Goal: Information Seeking & Learning: Find specific fact

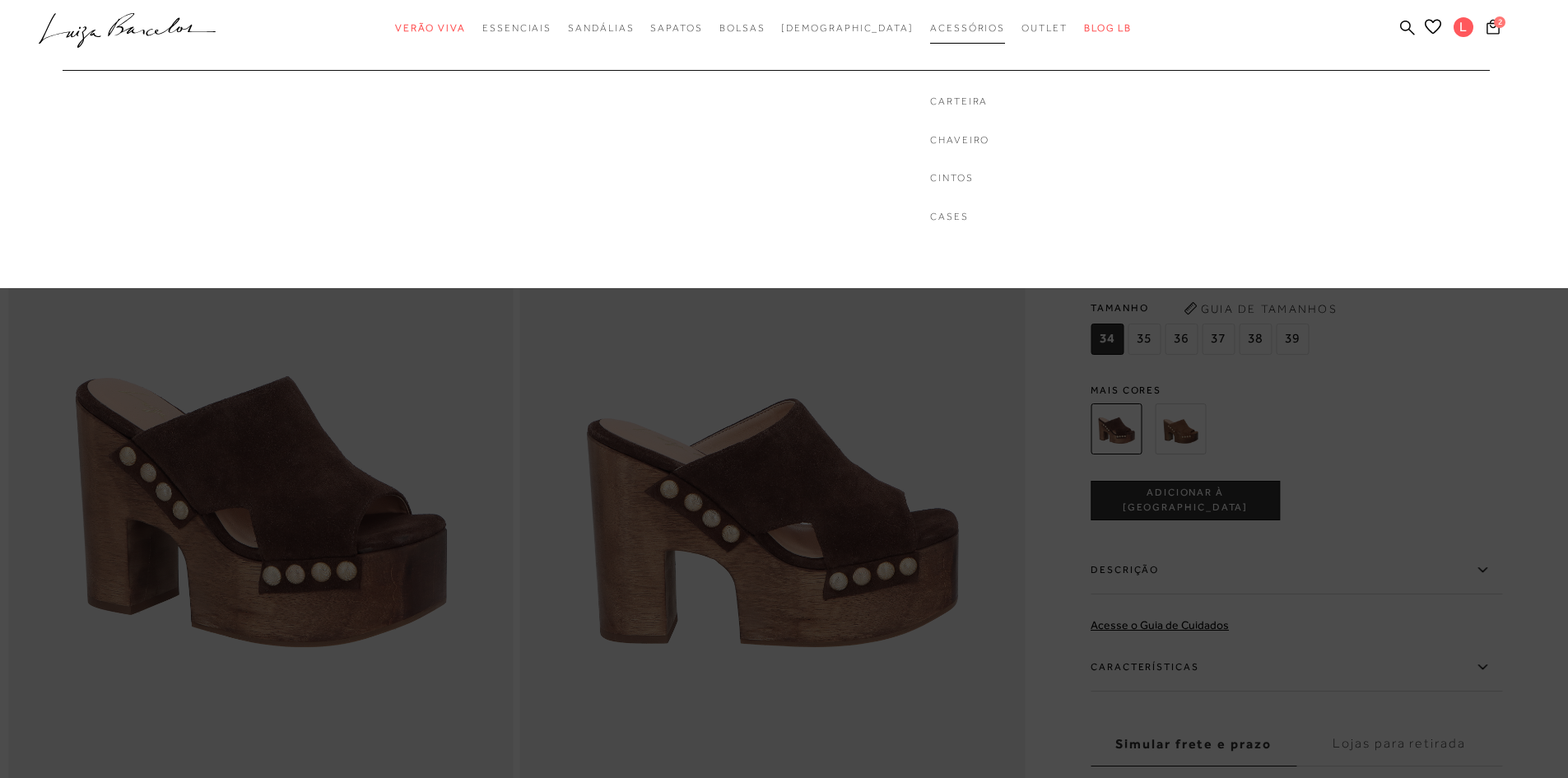
click at [930, 32] on span "Acessórios" at bounding box center [968, 27] width 75 height 11
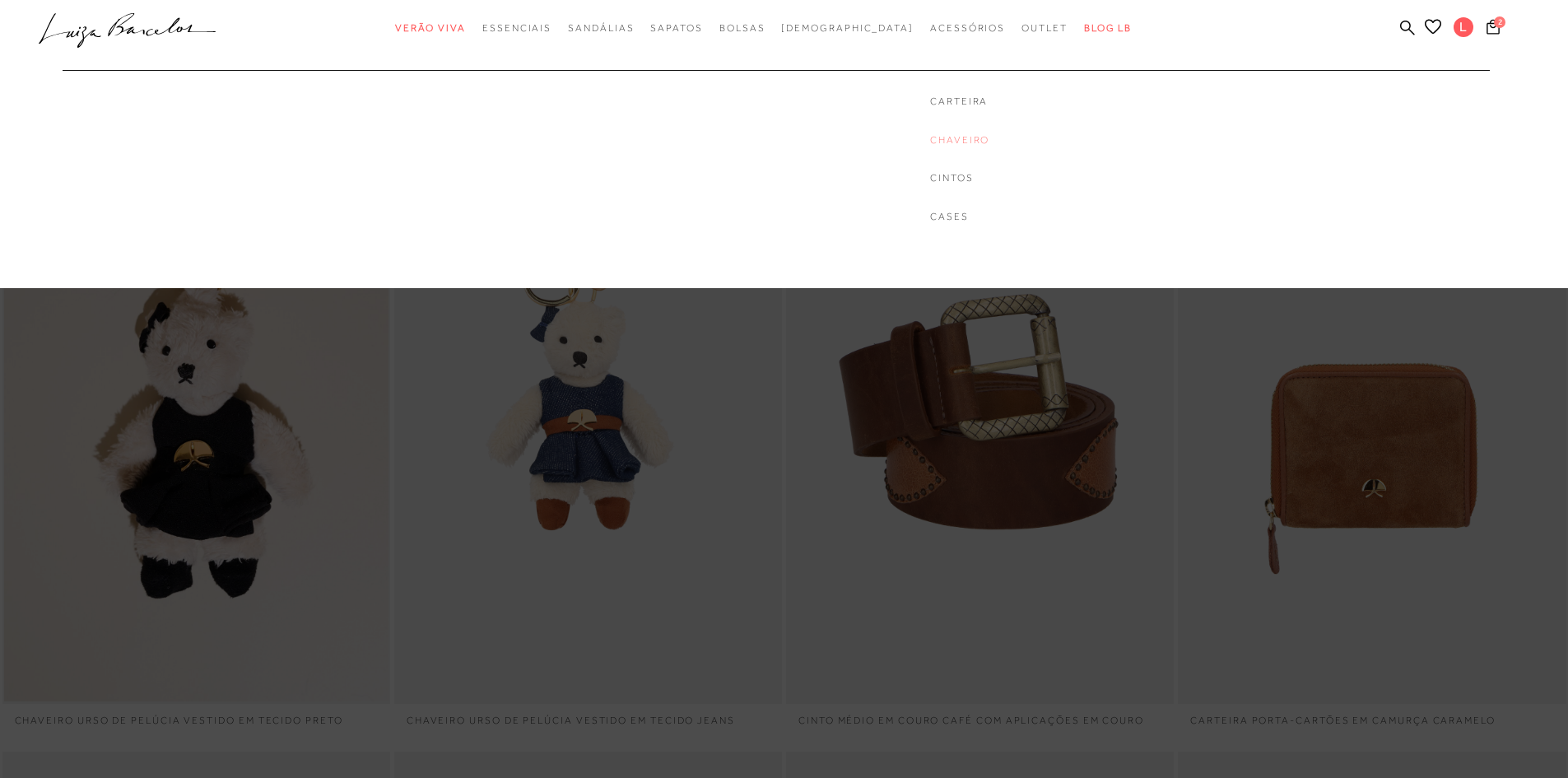
click at [935, 137] on link "Chaveiro" at bounding box center [959, 140] width 59 height 14
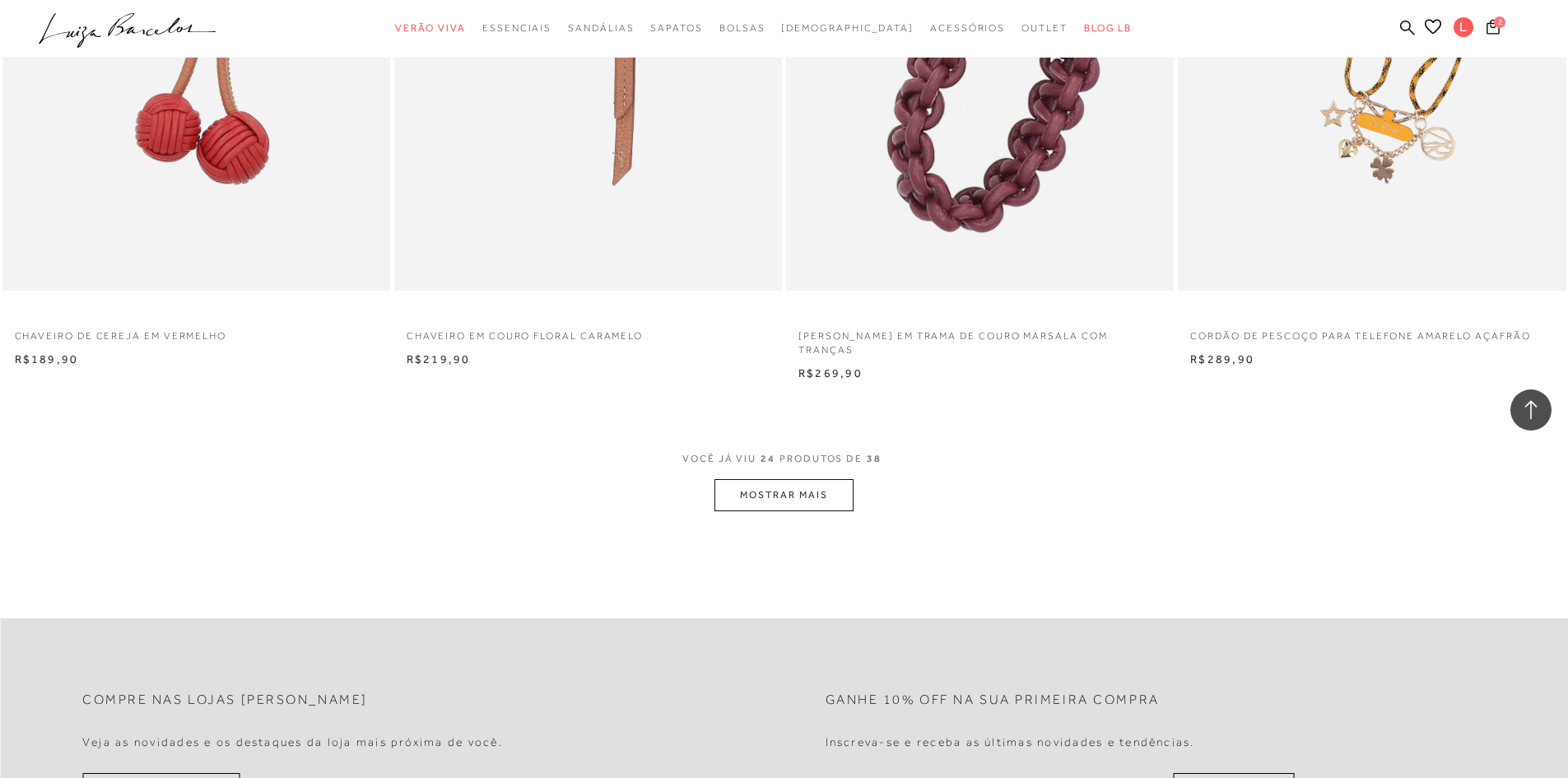
scroll to position [3704, 0]
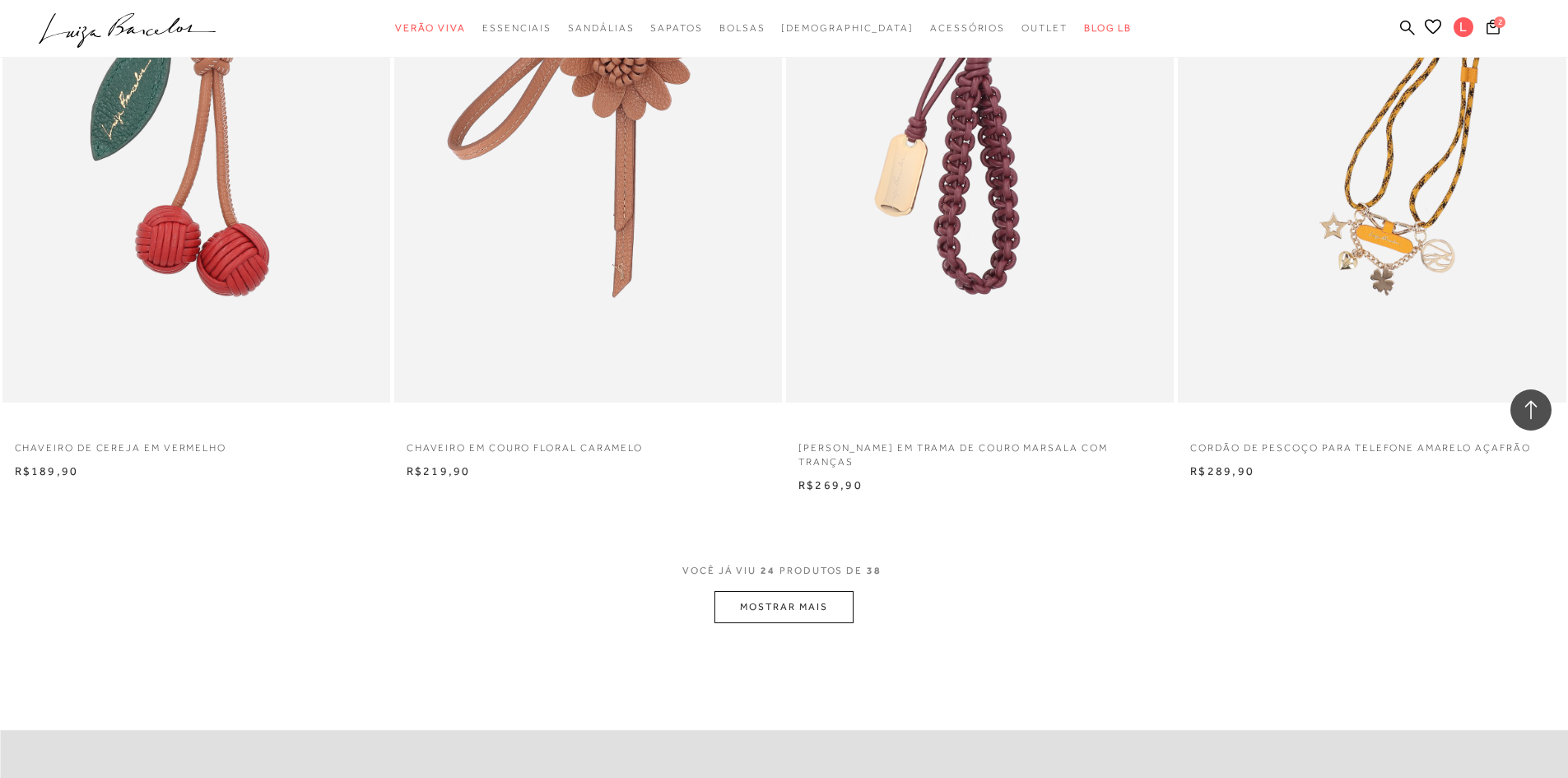
drag, startPoint x: 789, startPoint y: 576, endPoint x: 789, endPoint y: 591, distance: 15.0
click at [789, 576] on span "VOCÊ JÁ VIU 24 PRODUTOS DE 38" at bounding box center [784, 576] width 203 height 30
click at [789, 602] on button "MOSTRAR MAIS" at bounding box center [784, 607] width 138 height 32
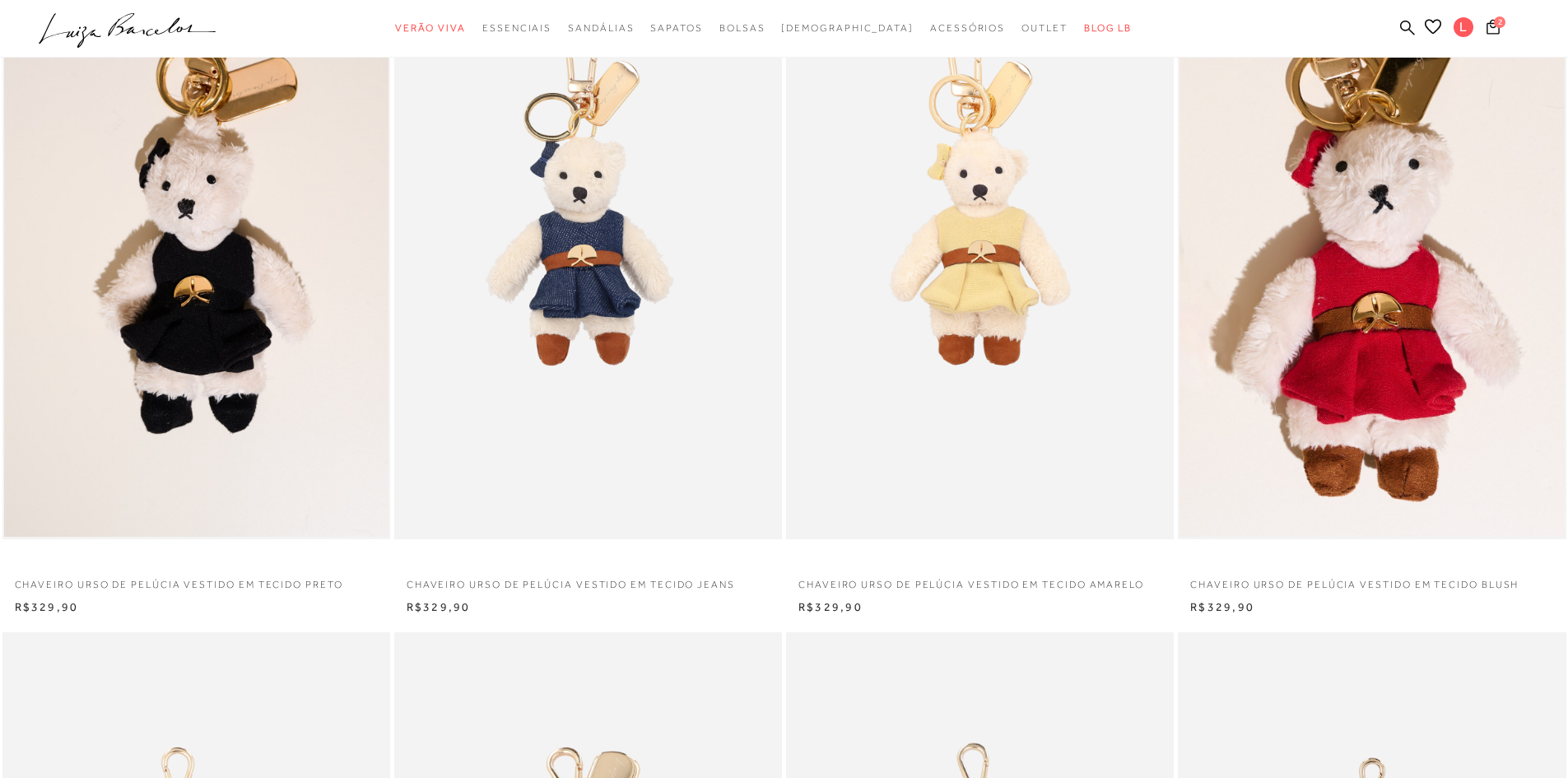
scroll to position [0, 0]
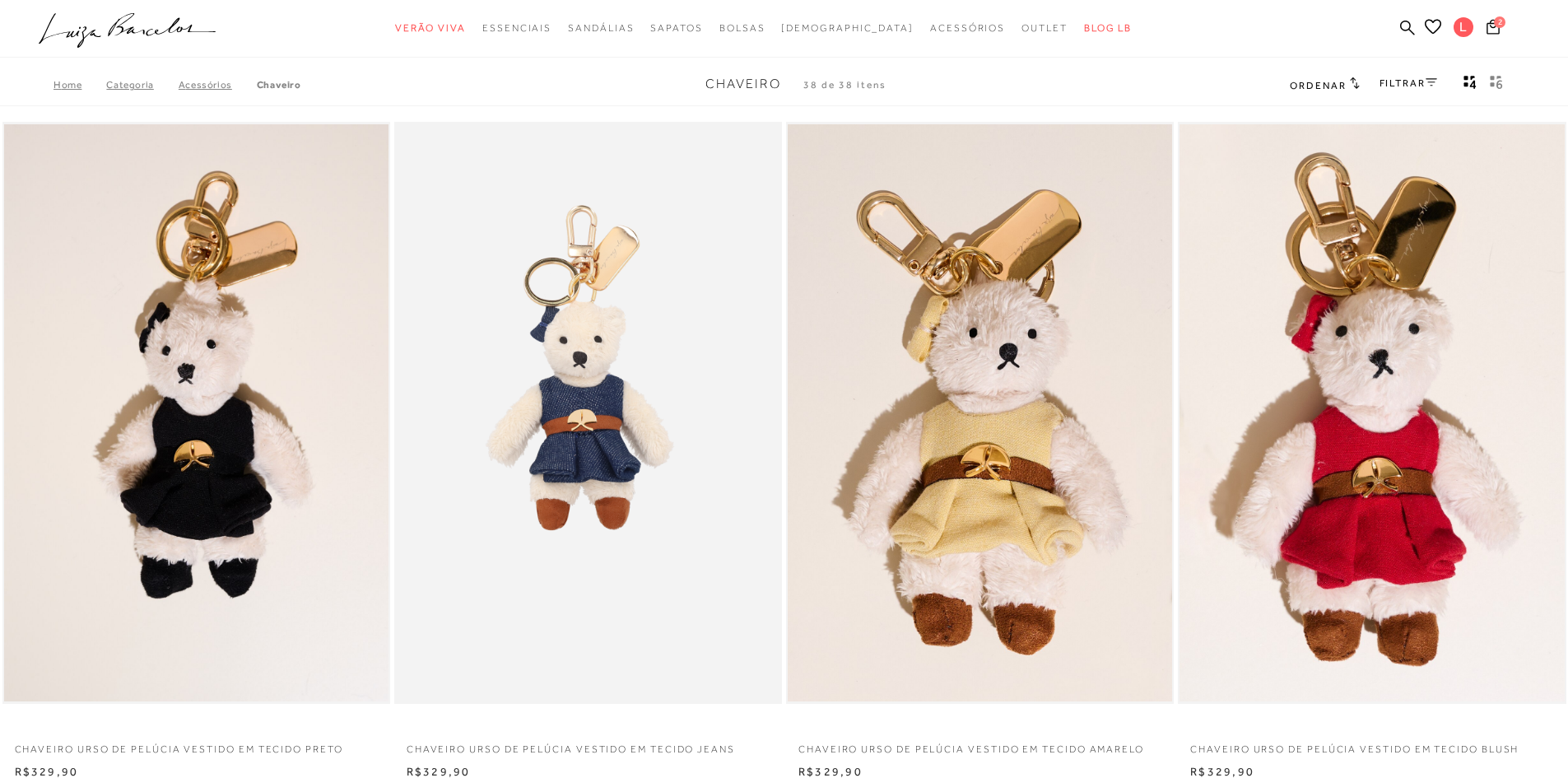
click at [197, 29] on icon ".a{fill-rule:evenodd;}" at bounding box center [127, 30] width 178 height 34
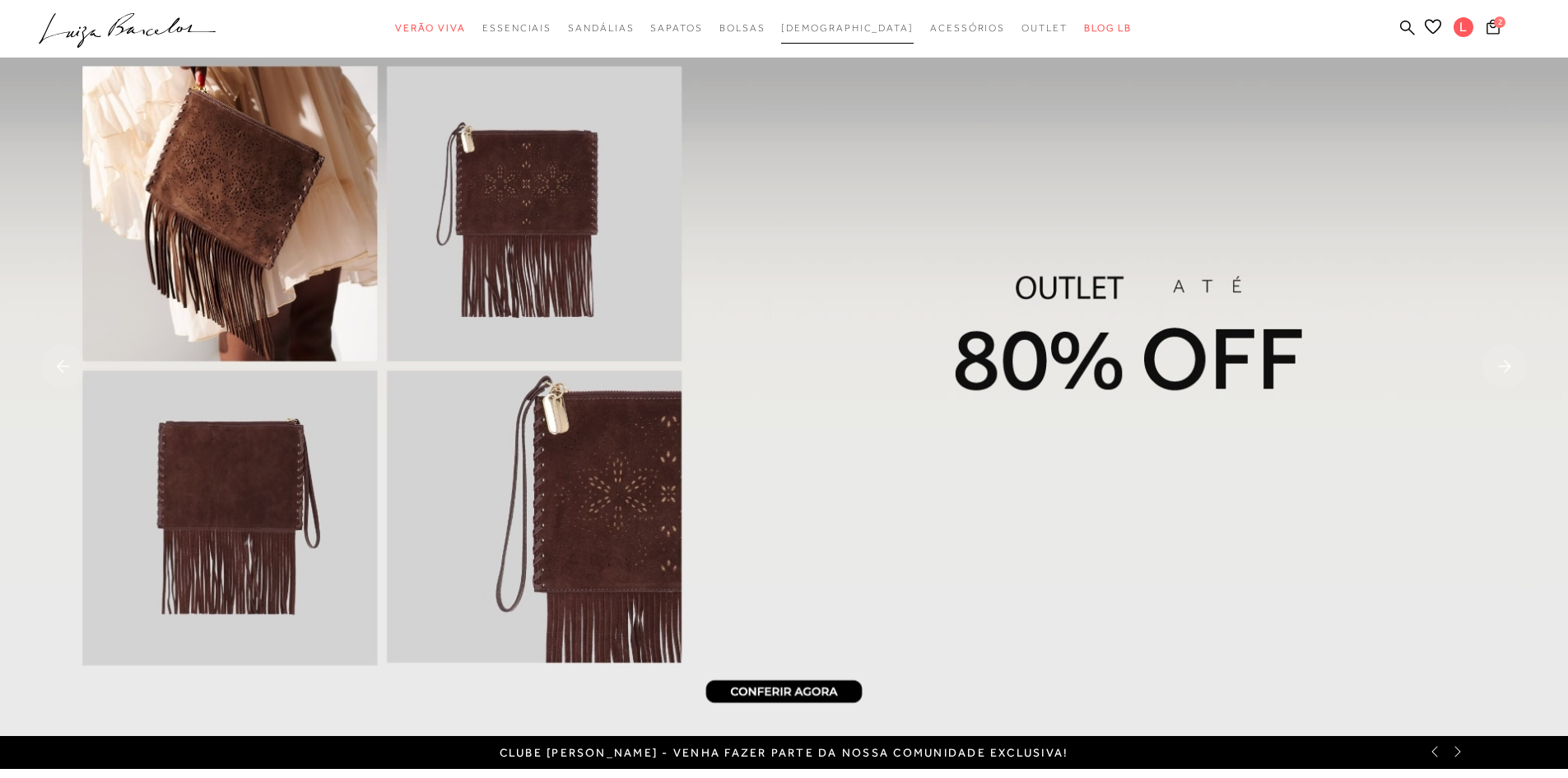
click at [825, 31] on span "[DEMOGRAPHIC_DATA]" at bounding box center [847, 27] width 132 height 11
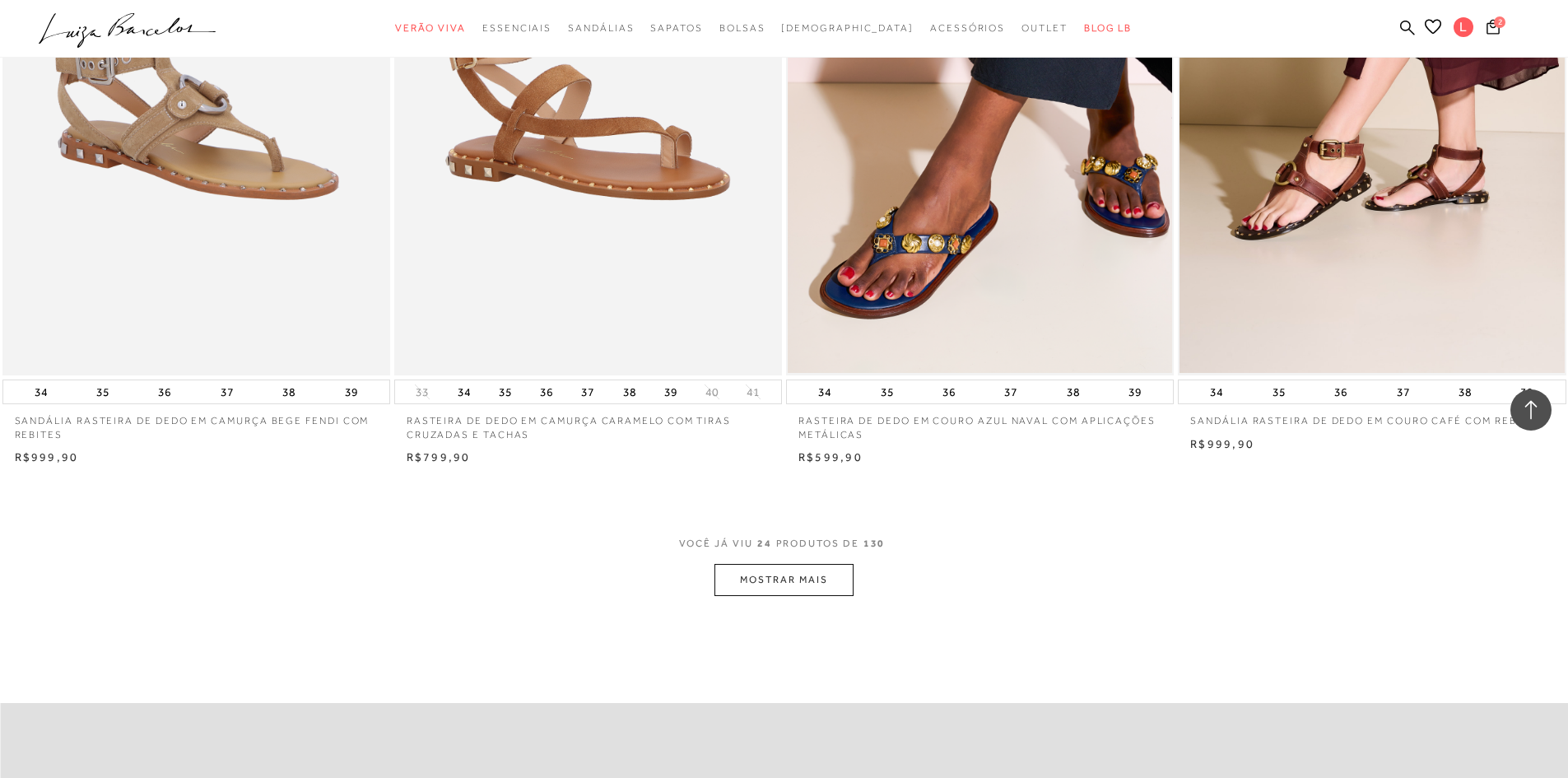
scroll to position [3792, 0]
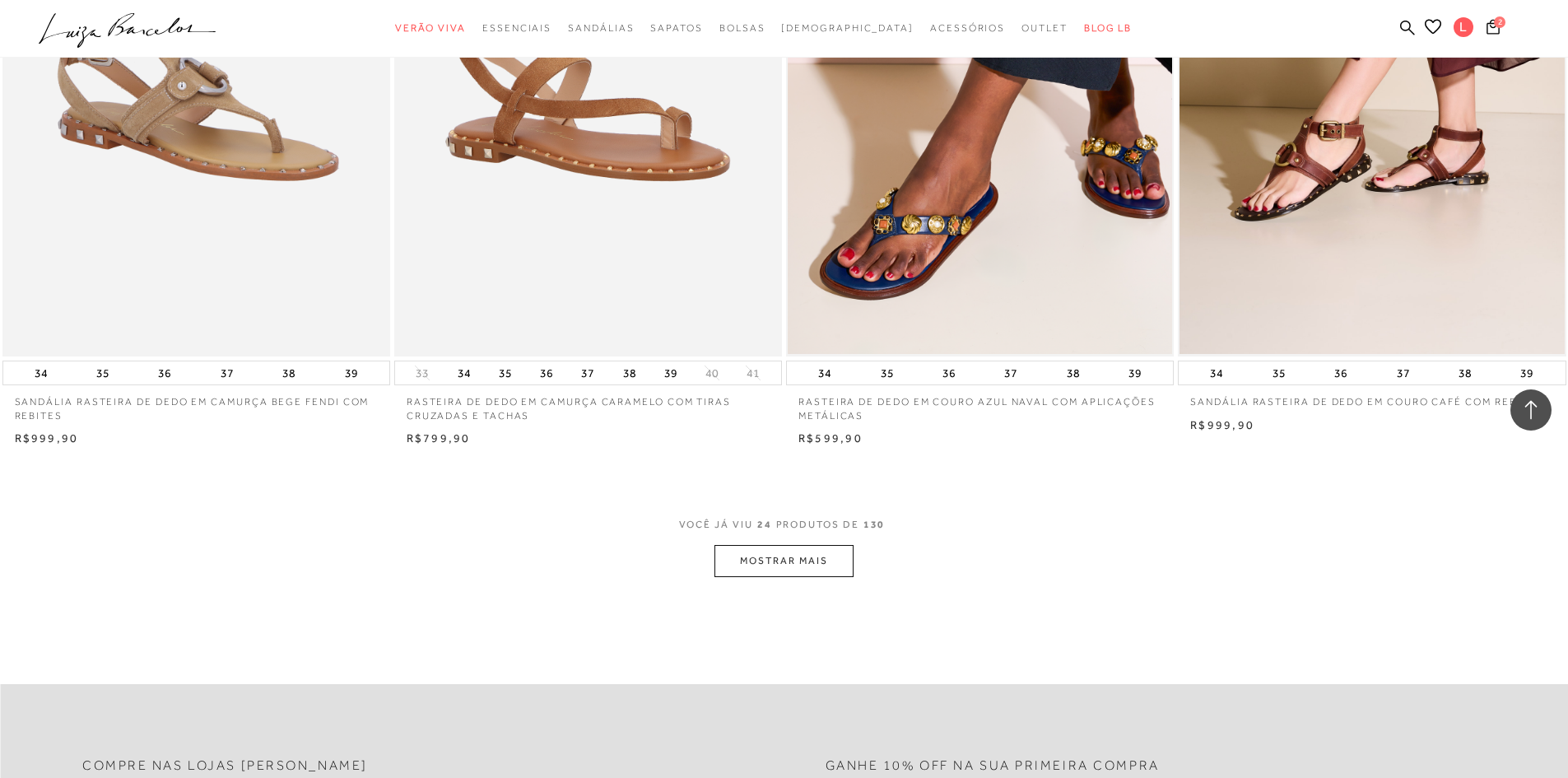
click at [803, 564] on button "MOSTRAR MAIS" at bounding box center [784, 561] width 138 height 32
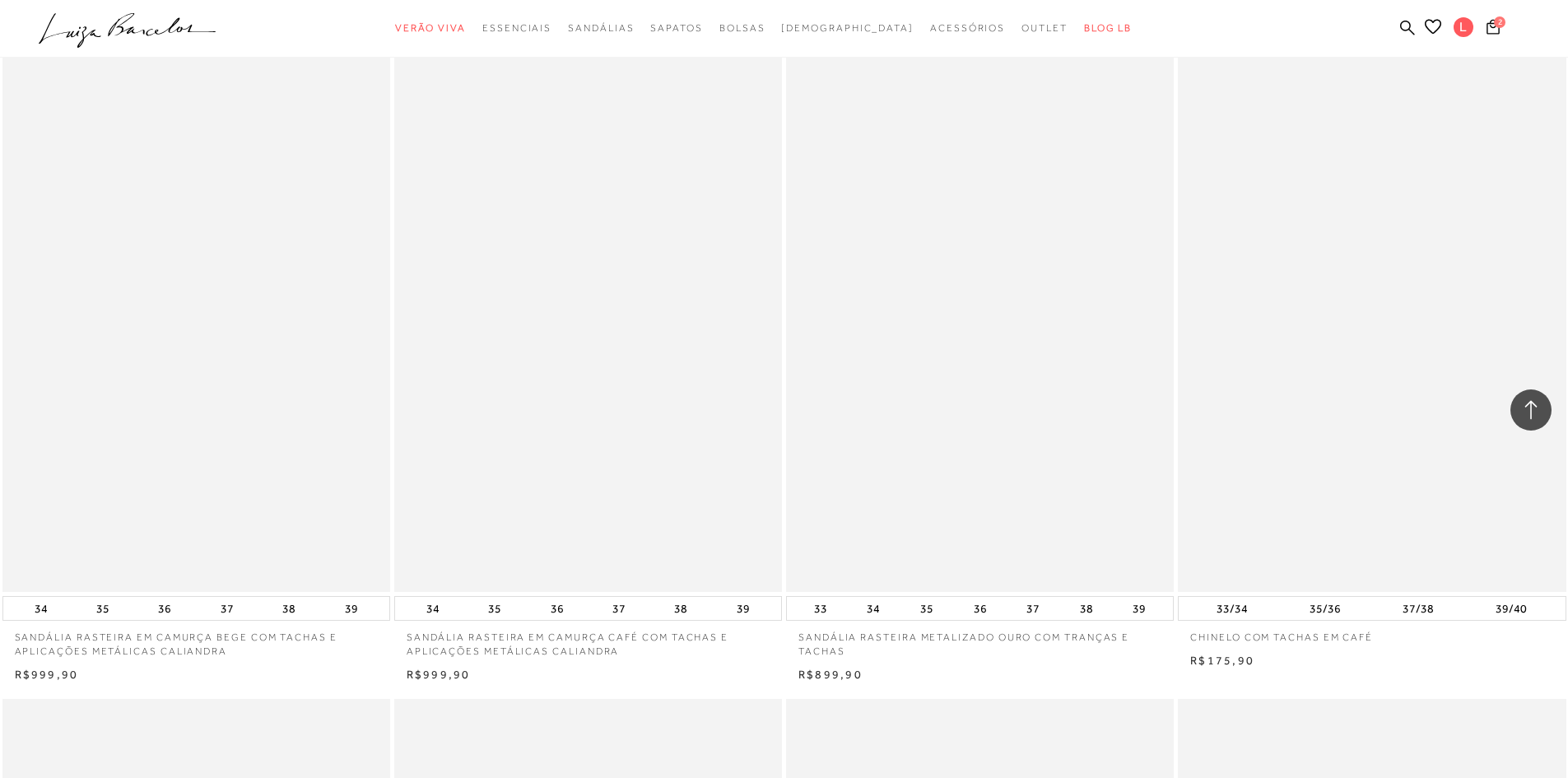
scroll to position [6332, 0]
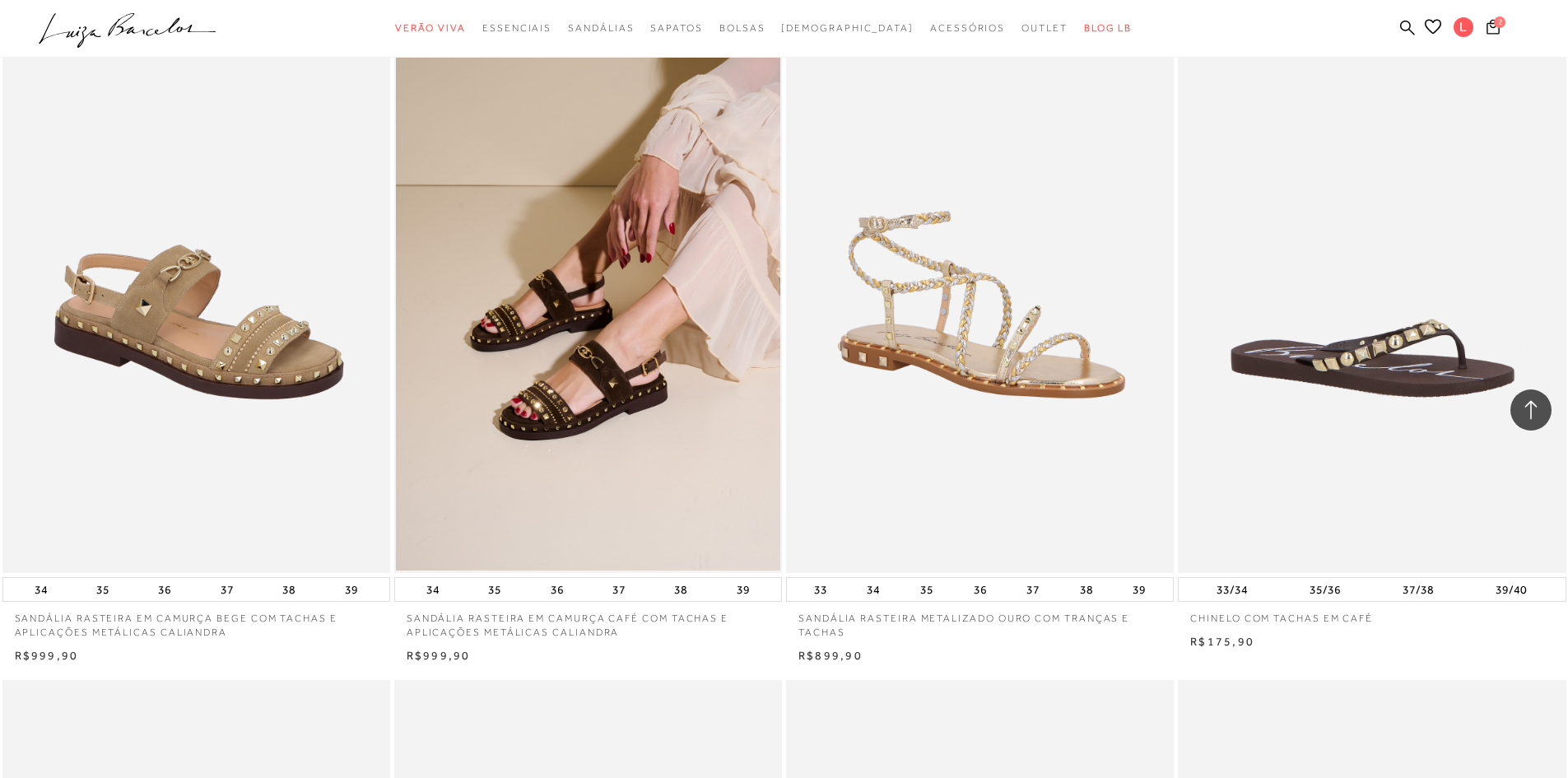
click at [269, 366] on img at bounding box center [197, 281] width 386 height 582
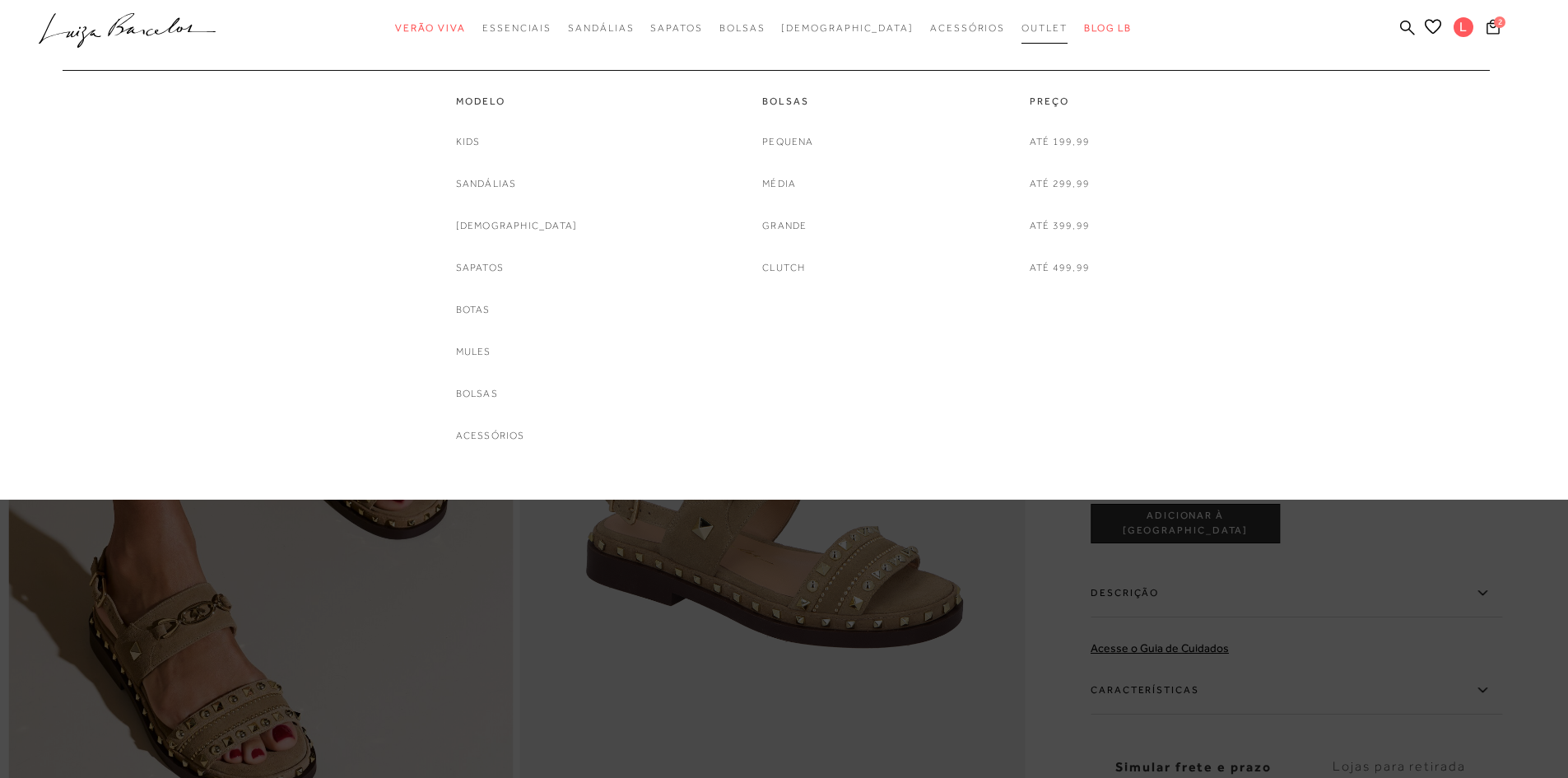
click at [1021, 29] on span "Outlet" at bounding box center [1044, 27] width 46 height 11
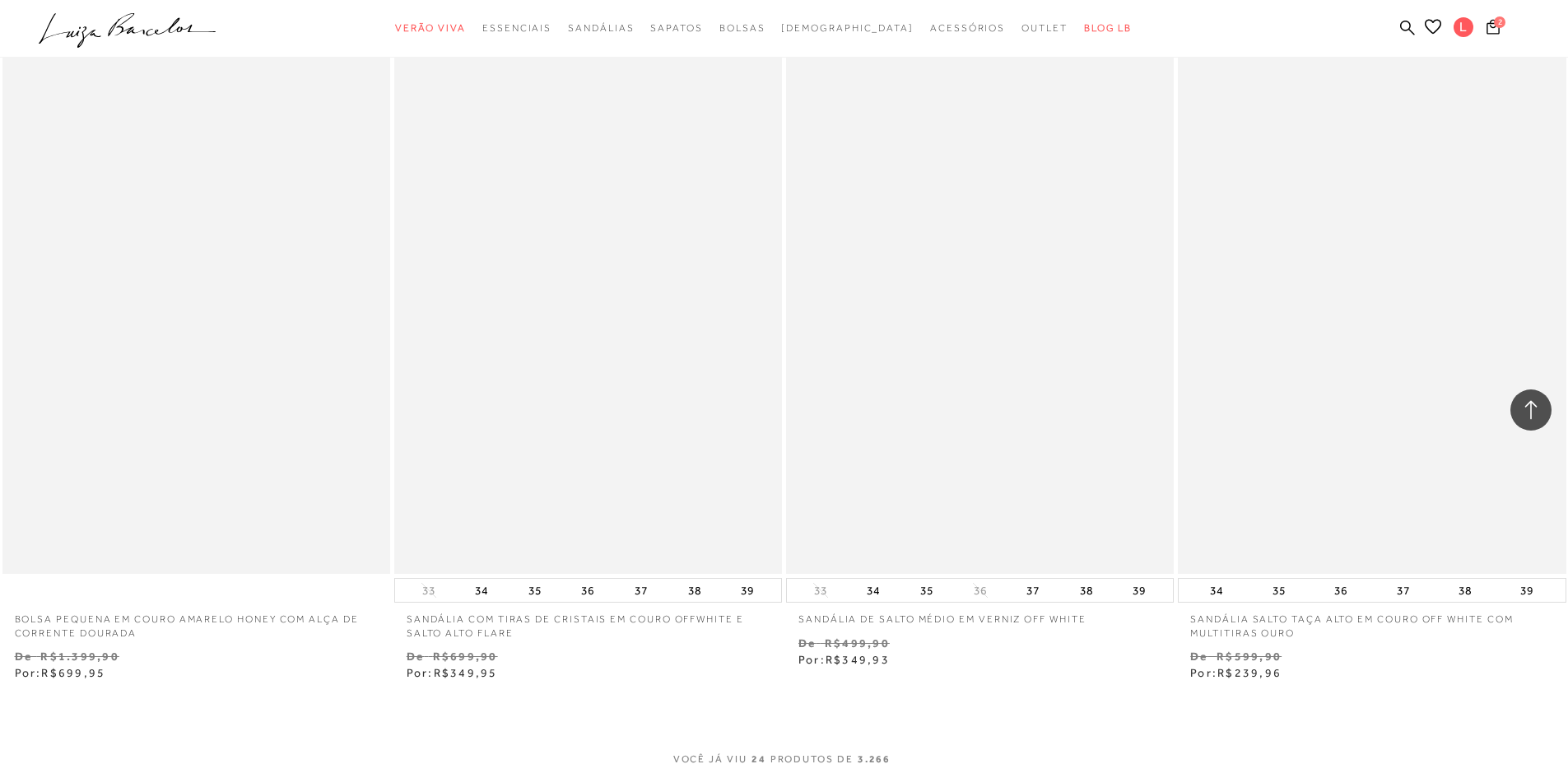
scroll to position [3796, 0]
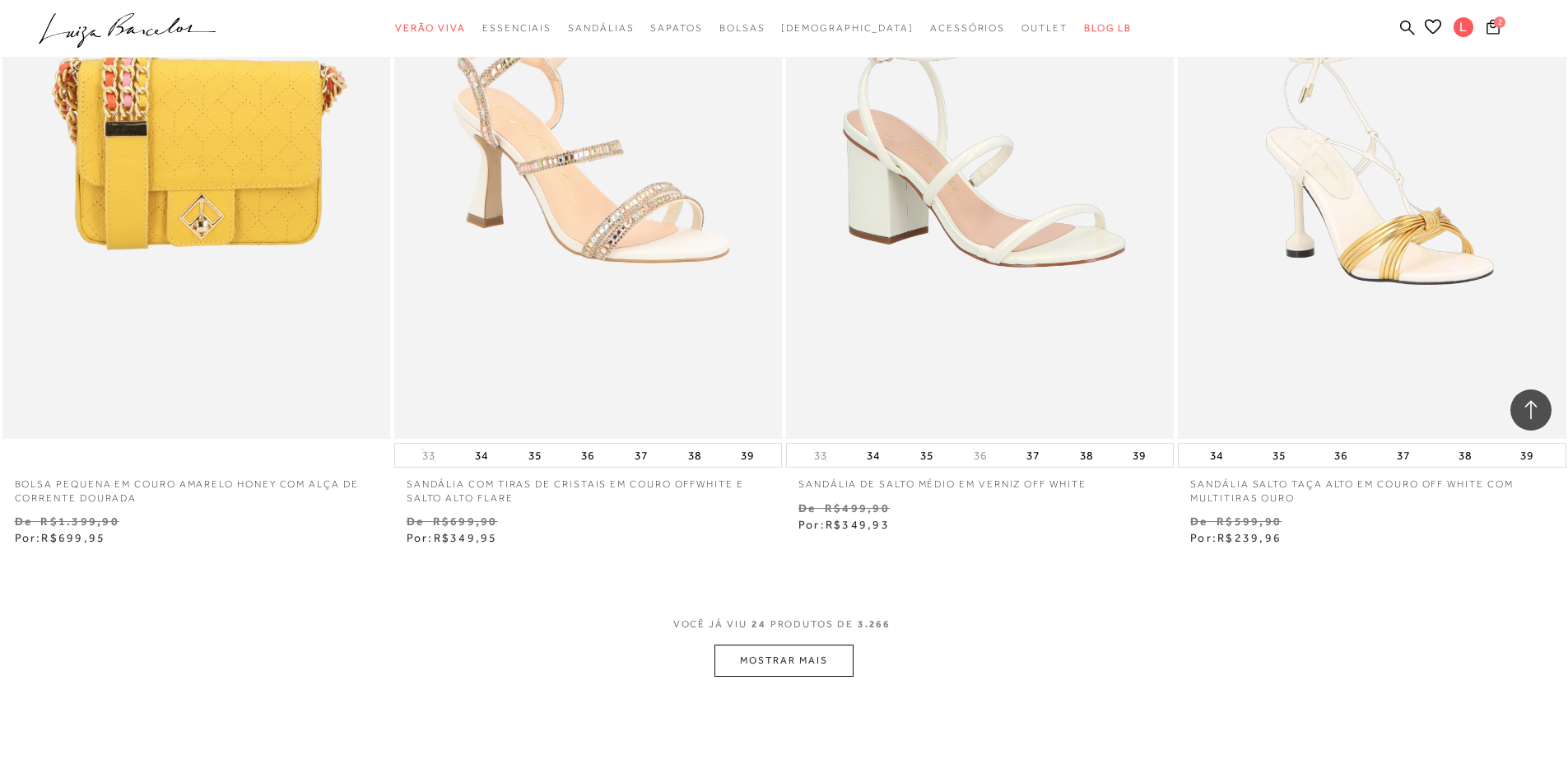
click at [822, 655] on button "MOSTRAR MAIS" at bounding box center [784, 661] width 138 height 32
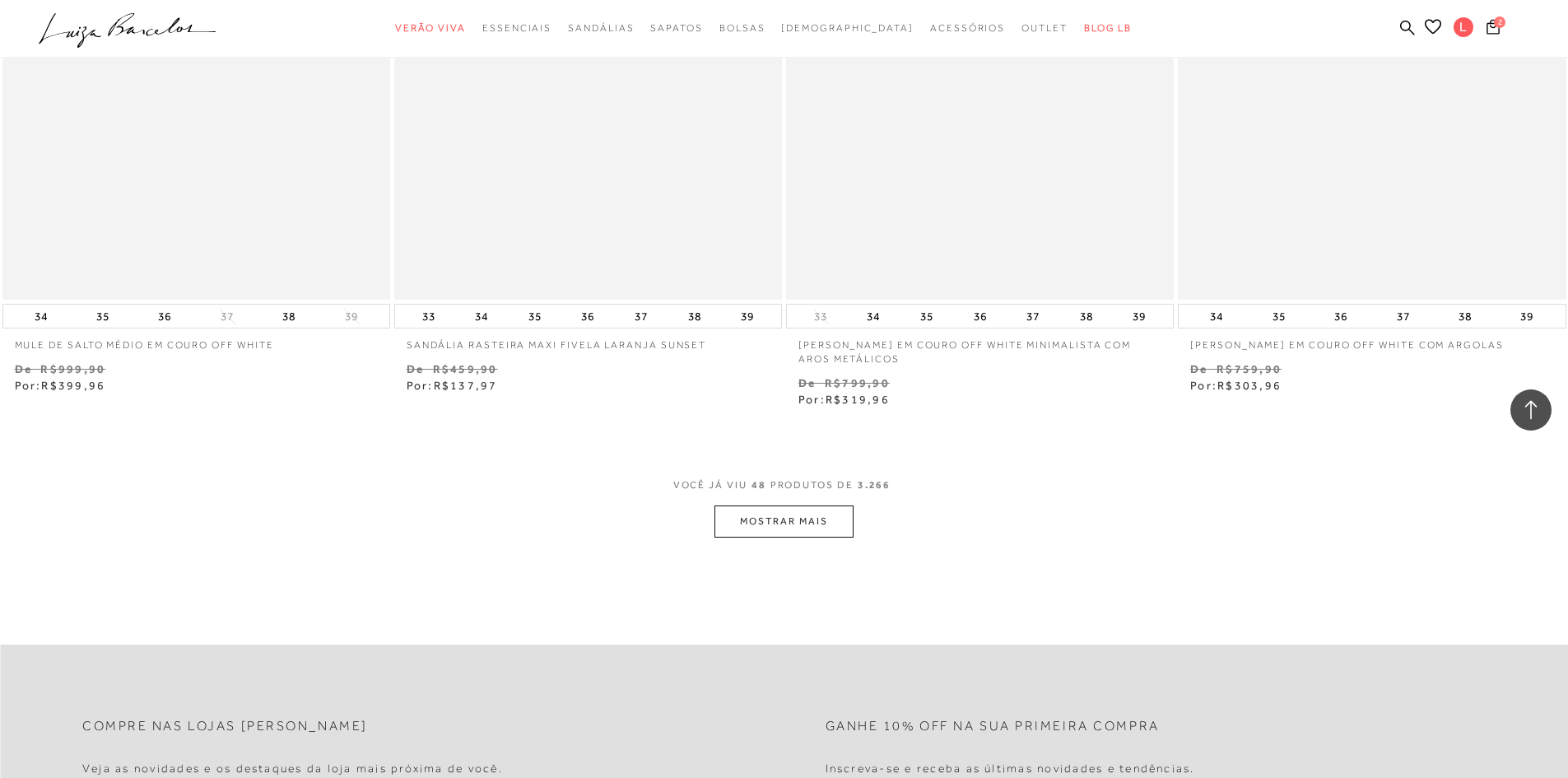
scroll to position [8159, 0]
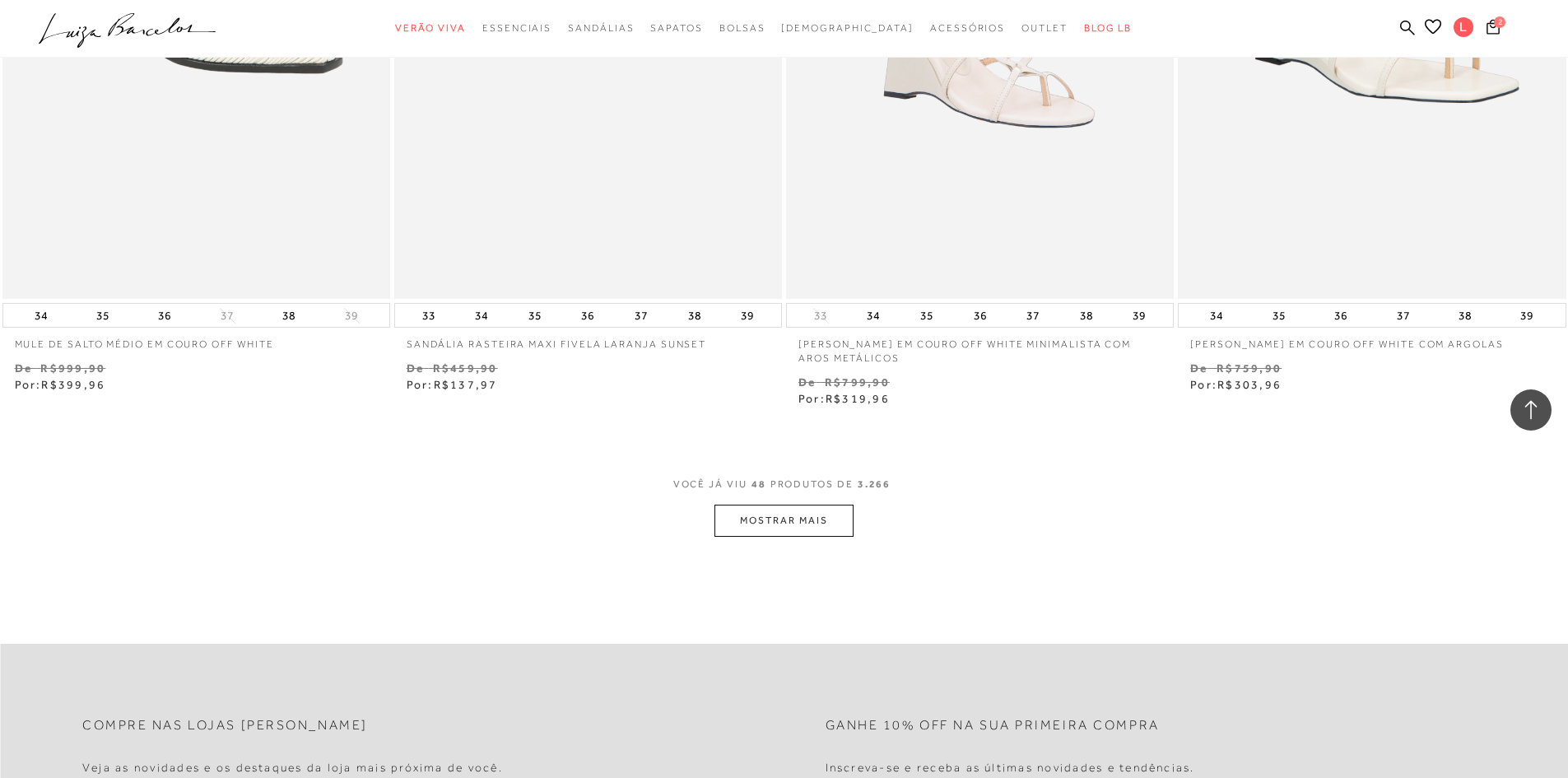
click at [776, 535] on button "MOSTRAR MAIS" at bounding box center [784, 521] width 138 height 32
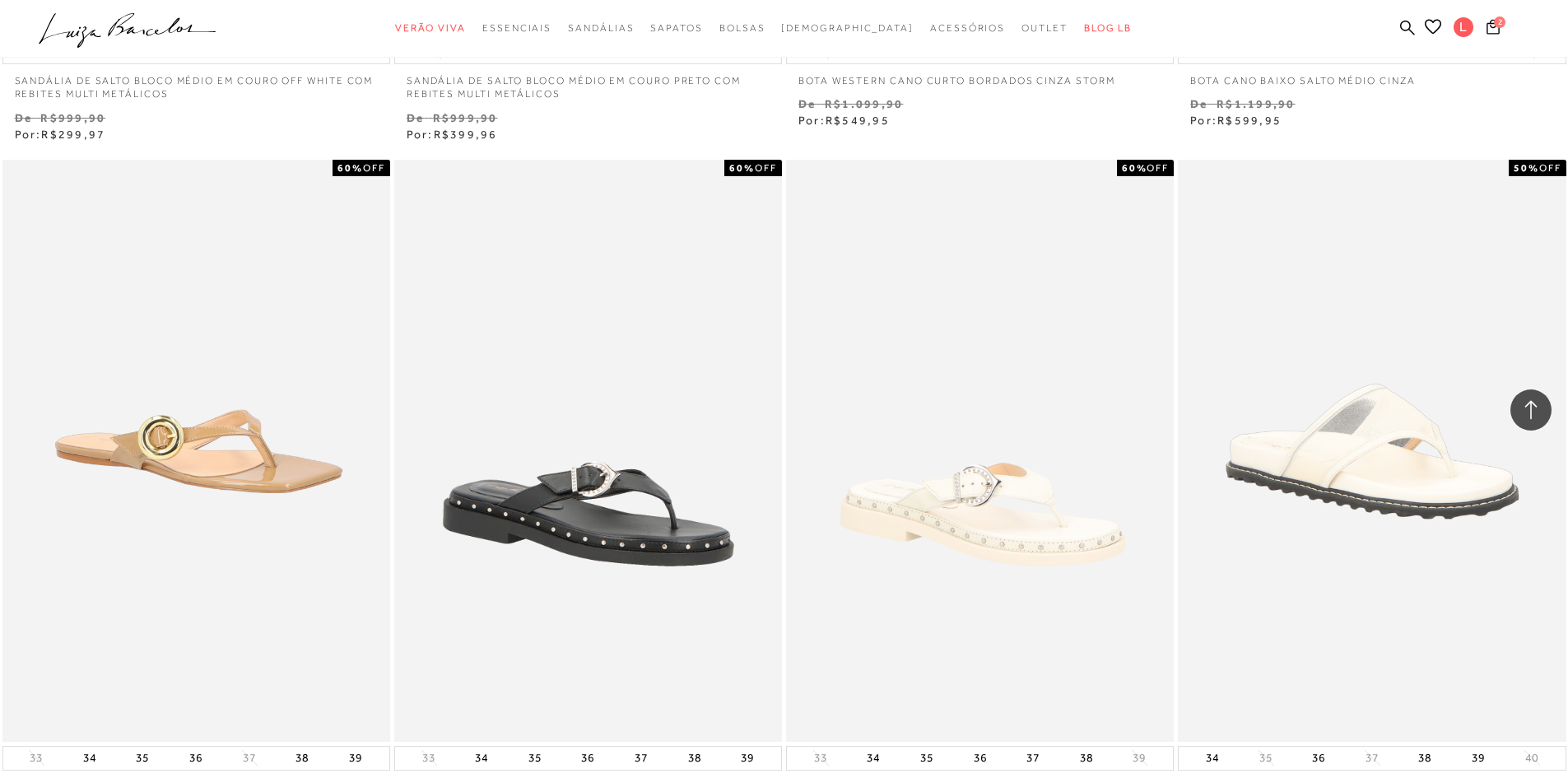
scroll to position [9419, 0]
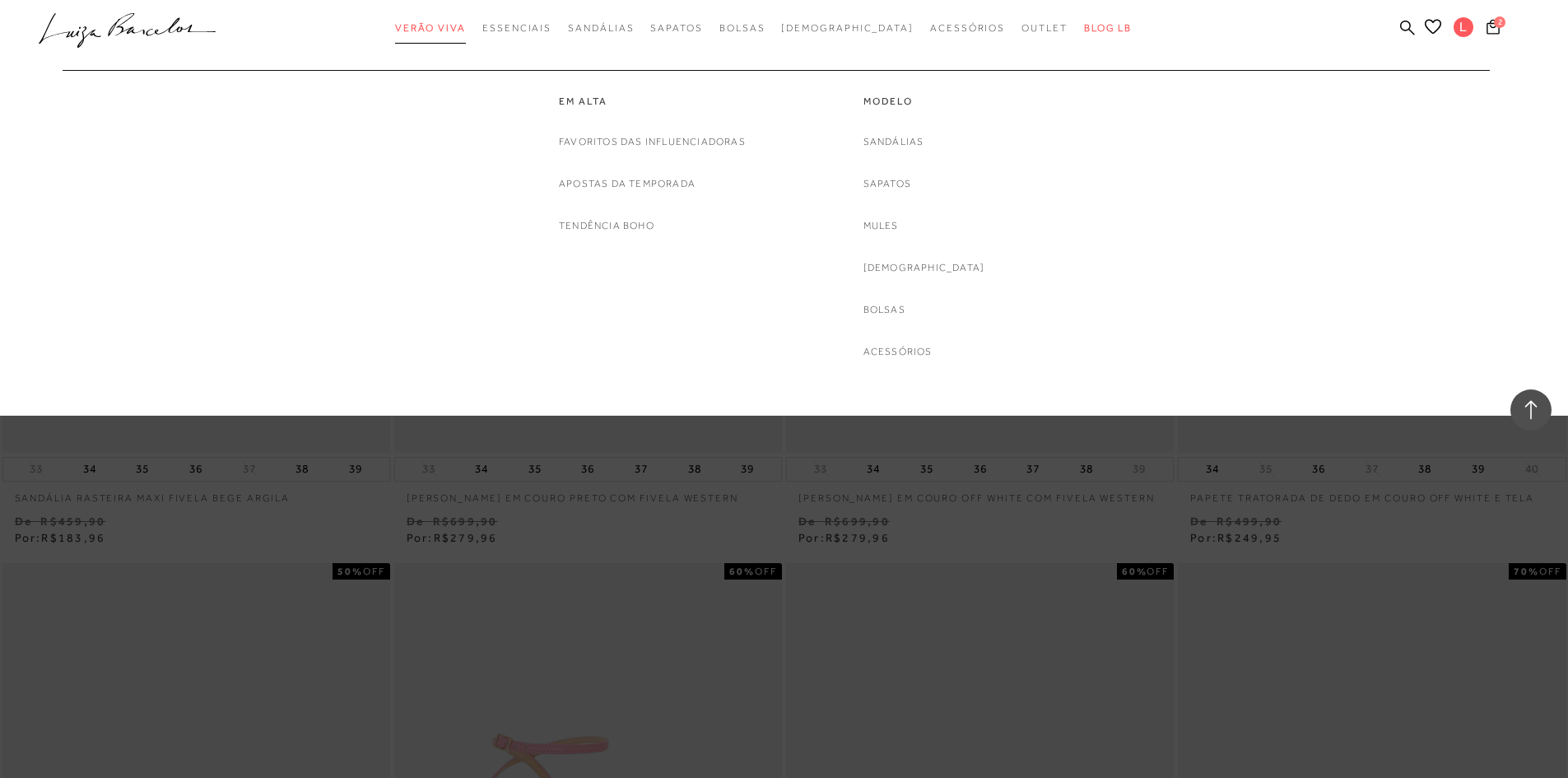
click at [466, 17] on link "Verão Viva" at bounding box center [430, 28] width 71 height 31
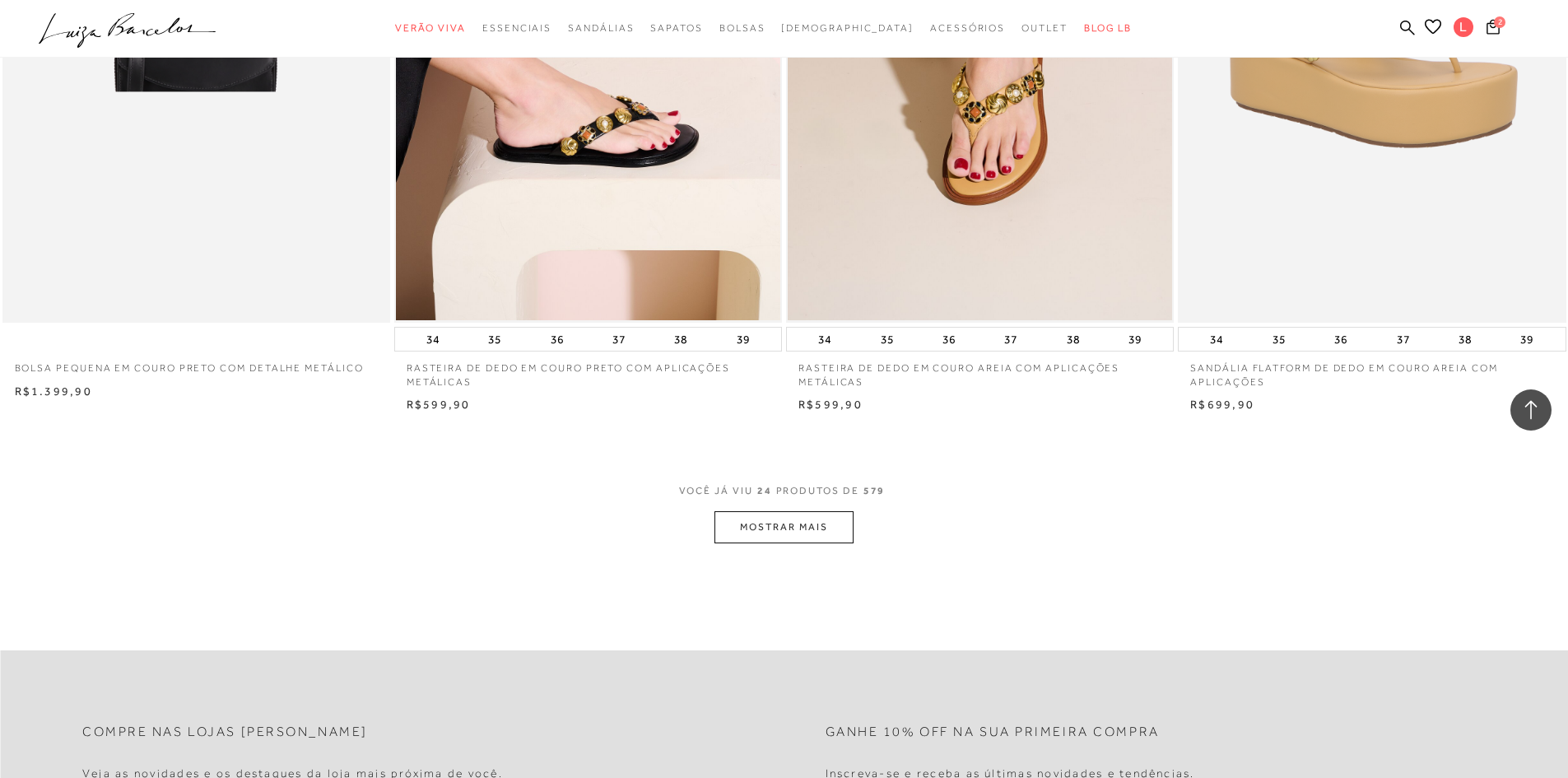
scroll to position [3951, 0]
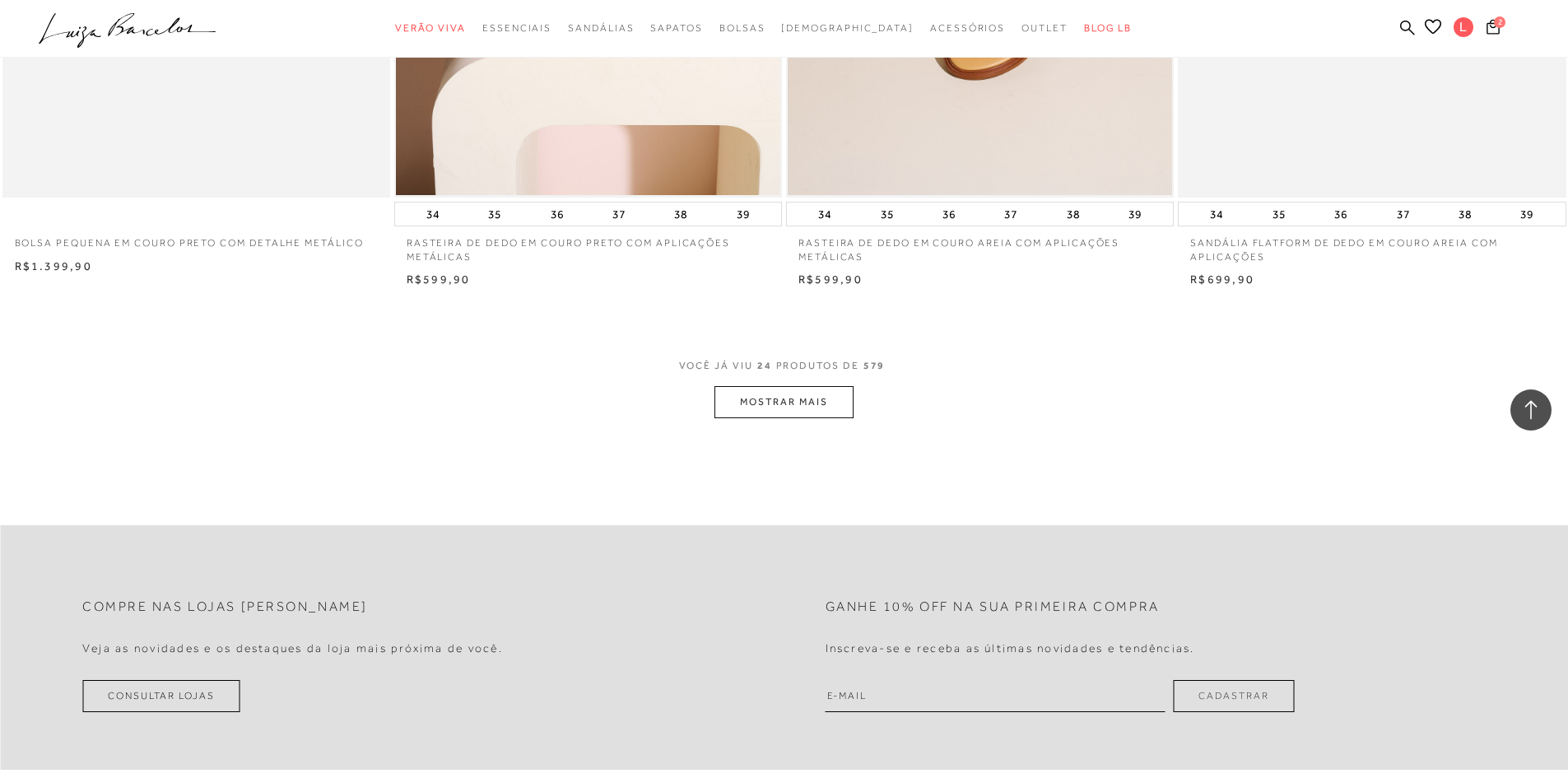
click at [772, 410] on button "MOSTRAR MAIS" at bounding box center [784, 402] width 138 height 32
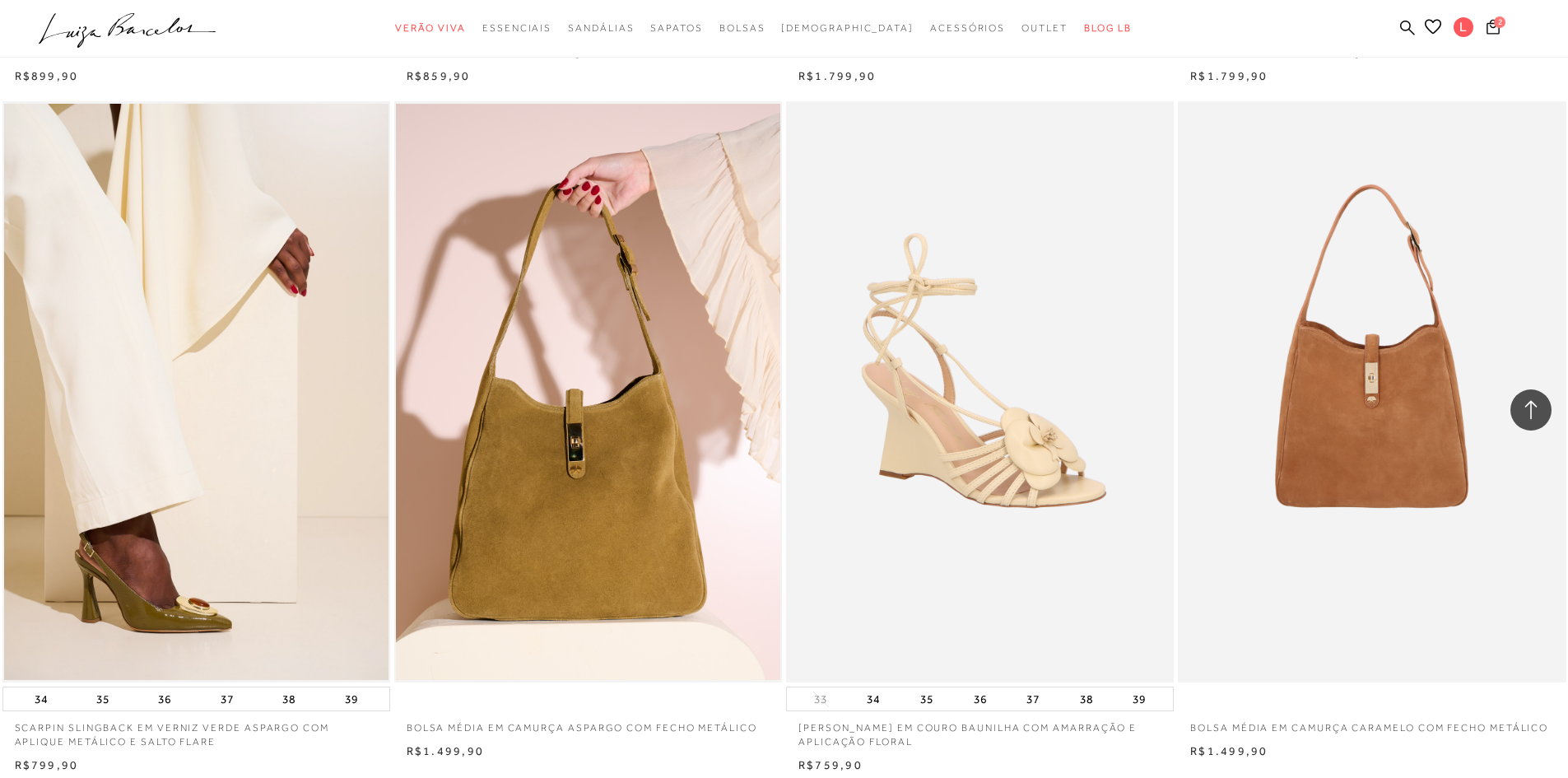
scroll to position [7572, 0]
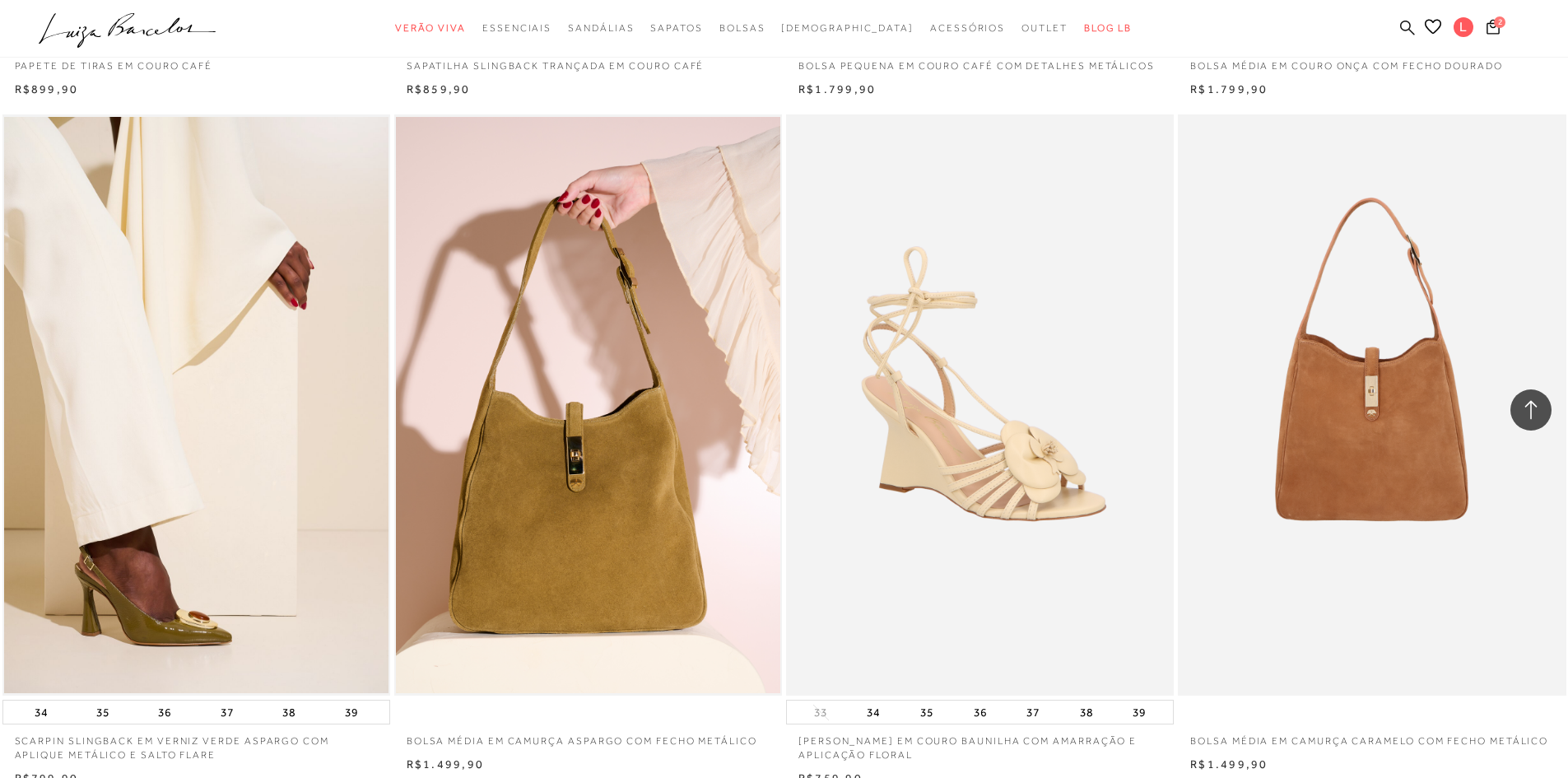
click at [1404, 23] on icon at bounding box center [1407, 27] width 15 height 15
paste input "899903243"
type input "899903243"
click at [1390, 30] on ul ".a{fill-rule:evenodd;} Verão Viva Em alta Favoritos das Influenciadoras Apostas…" at bounding box center [771, 28] width 1466 height 31
click at [1427, 20] on icon at bounding box center [1432, 26] width 16 height 15
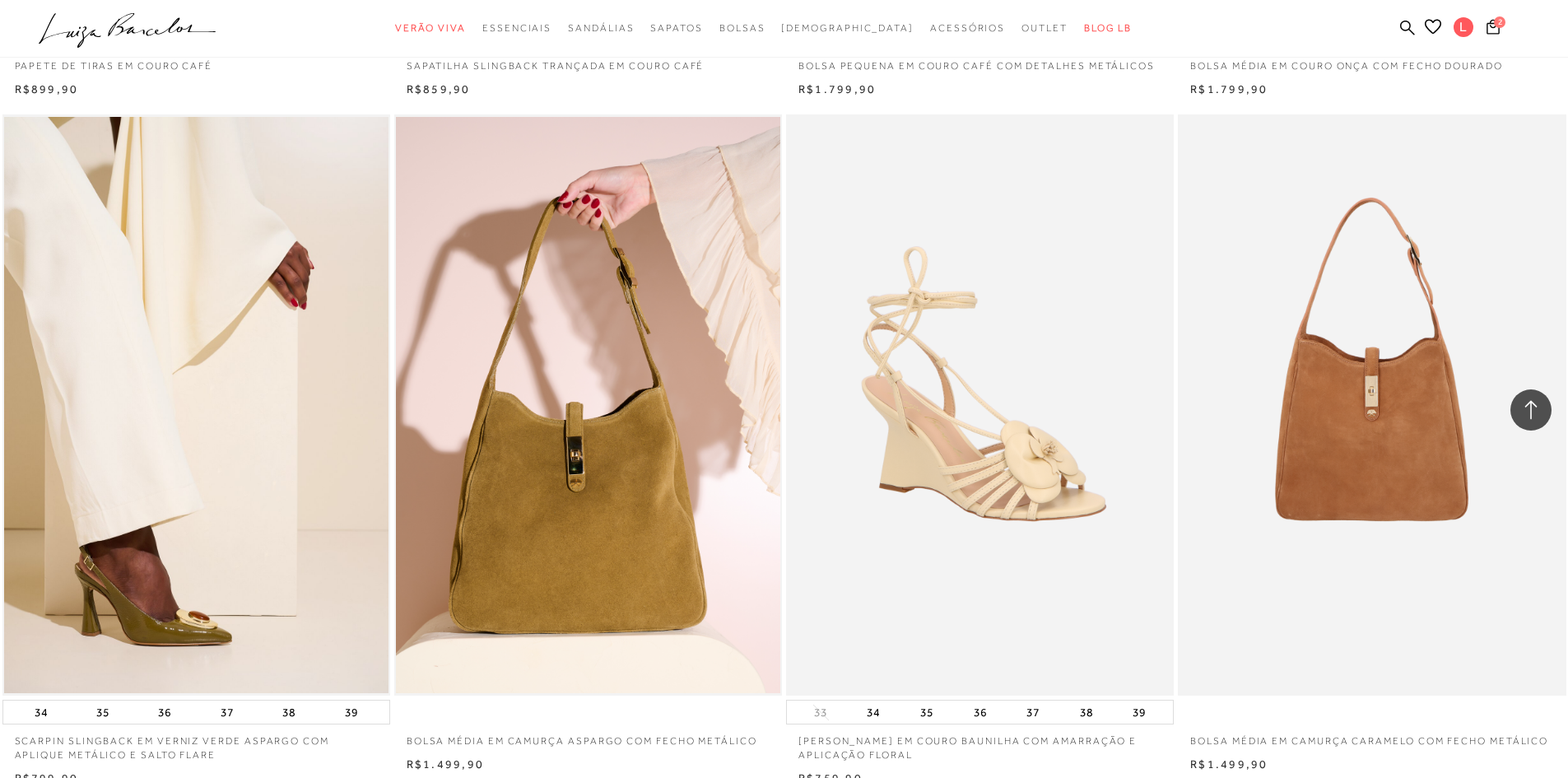
click at [1410, 25] on icon at bounding box center [1407, 26] width 15 height 15
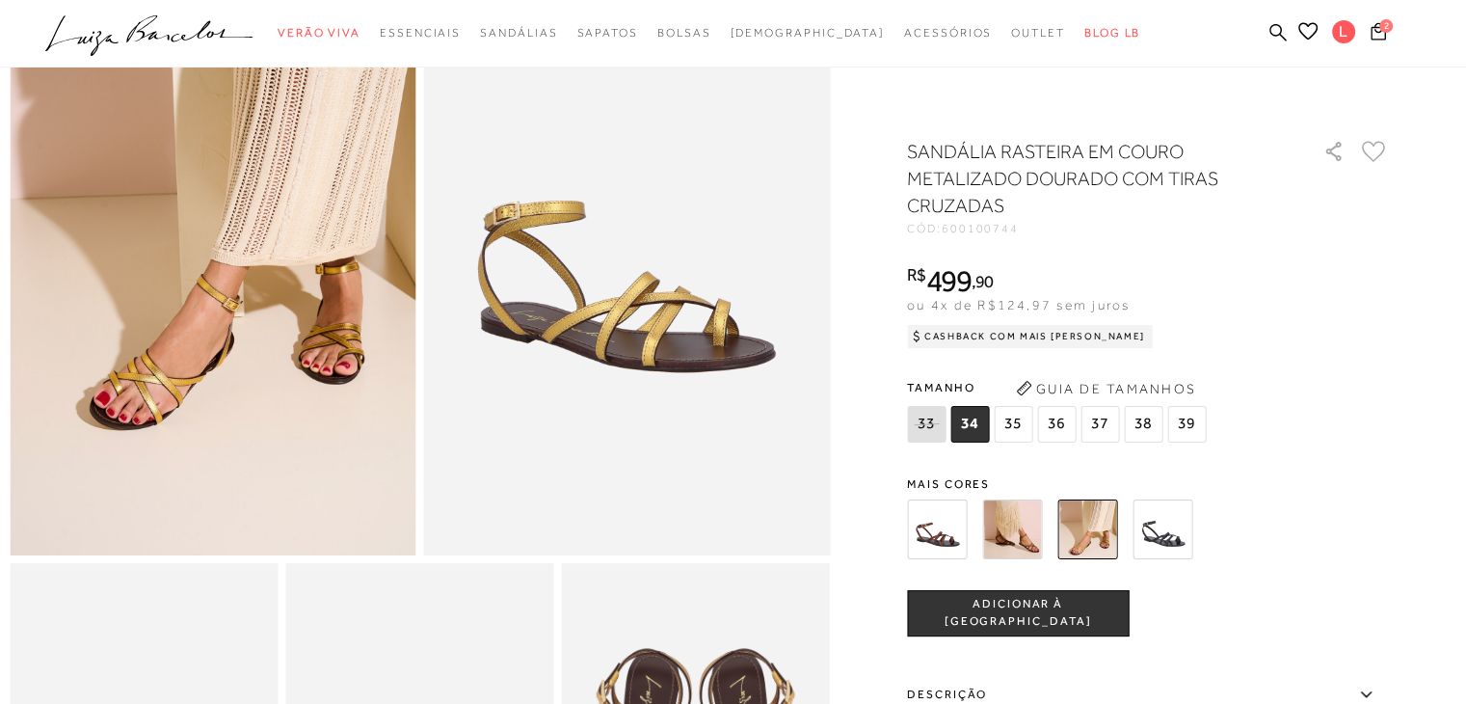
scroll to position [193, 0]
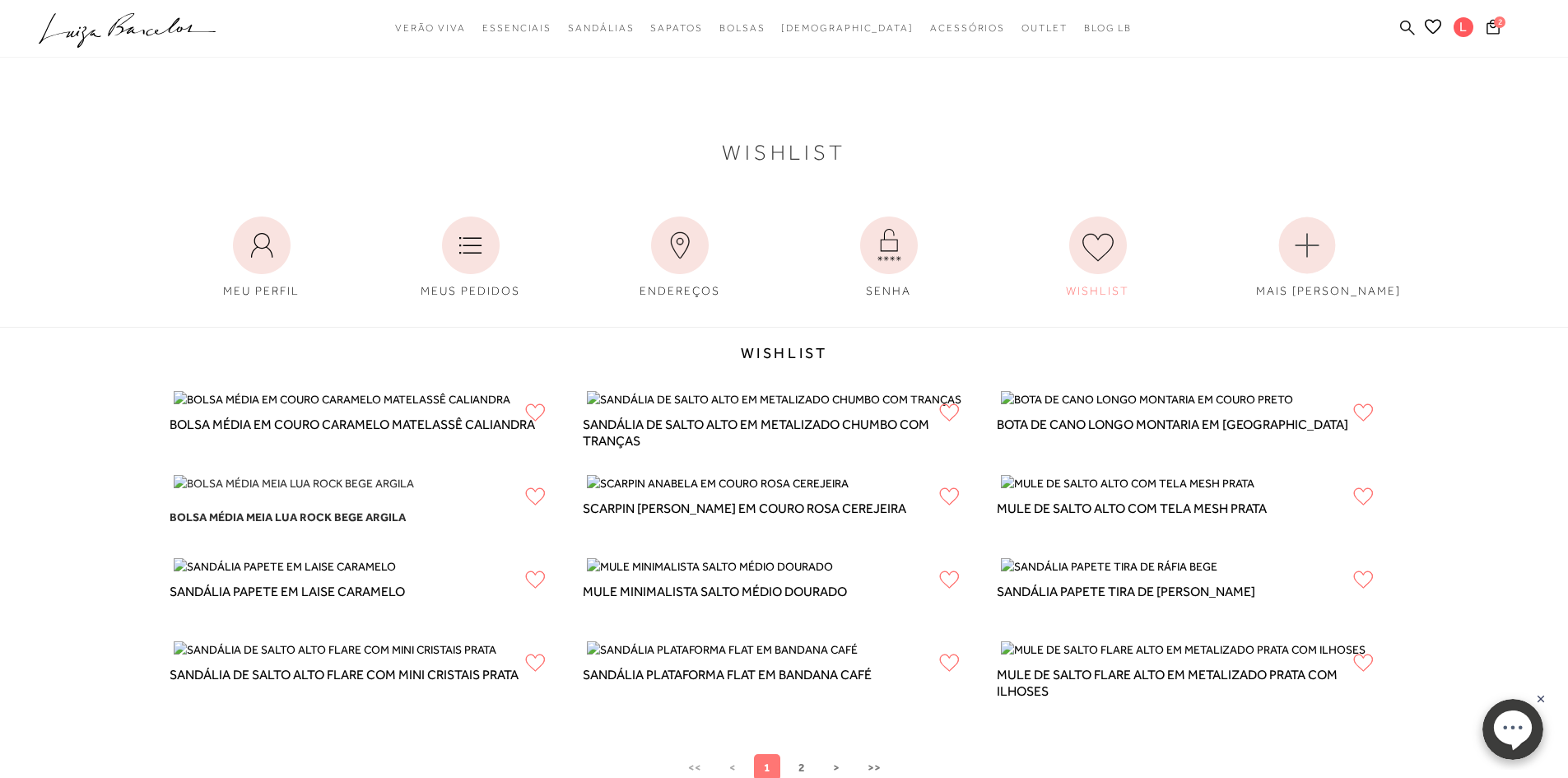
click at [1409, 31] on icon at bounding box center [1407, 27] width 15 height 15
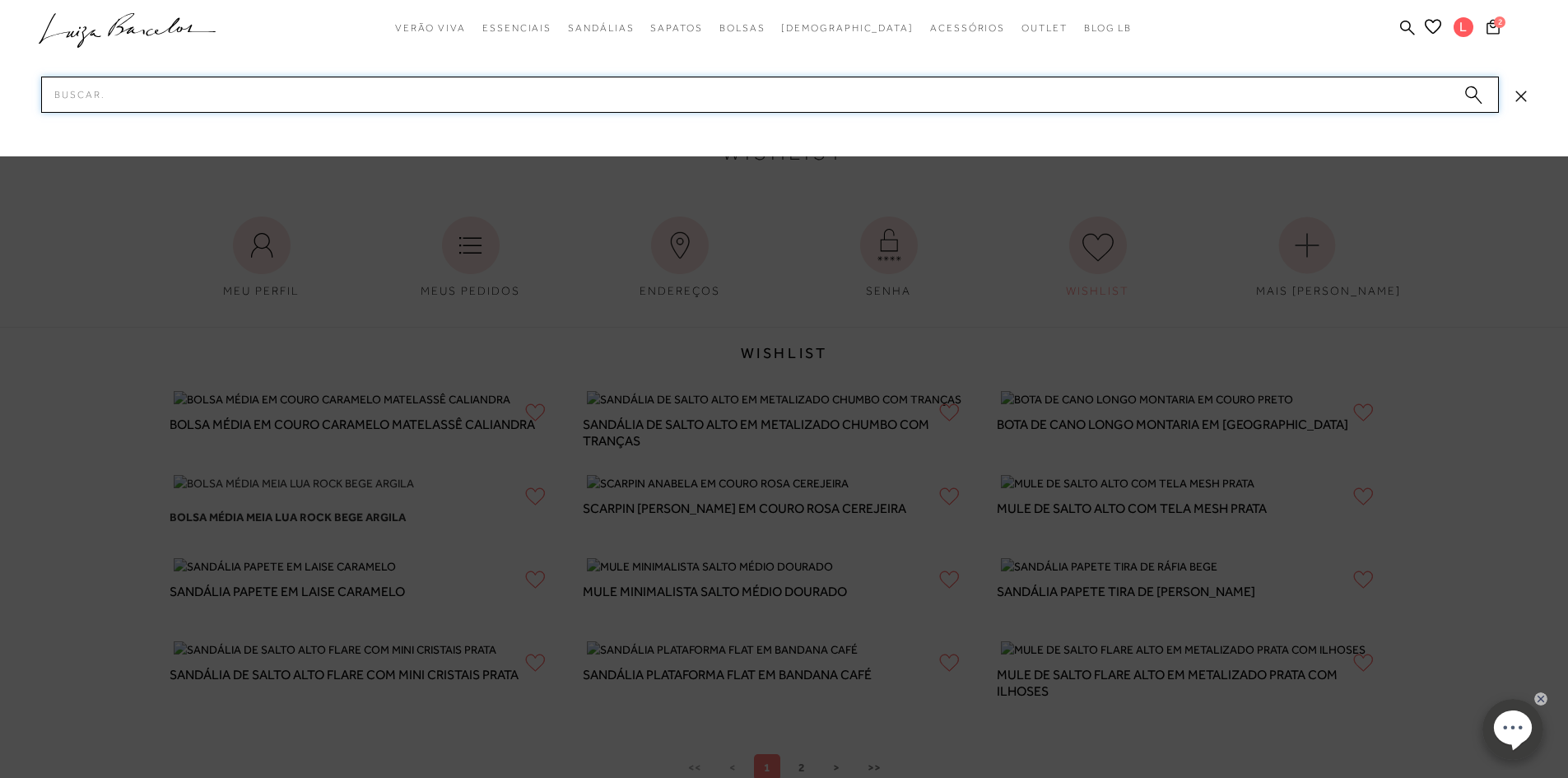
paste input "899903243"
type input "899903243"
click at [1481, 97] on icon "submit" at bounding box center [1473, 95] width 18 height 19
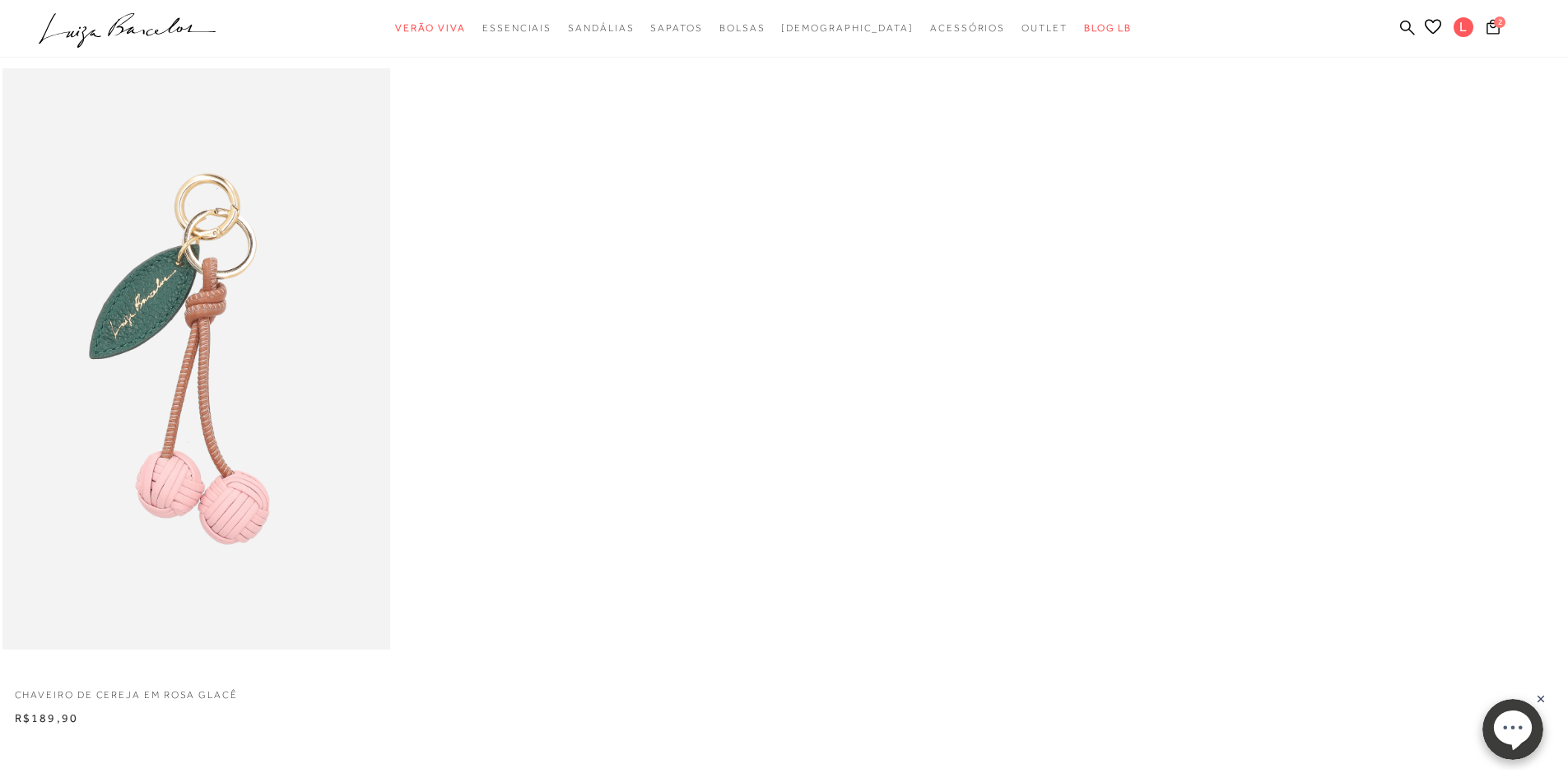
scroll to position [82, 0]
click at [1402, 19] on link at bounding box center [1407, 29] width 15 height 20
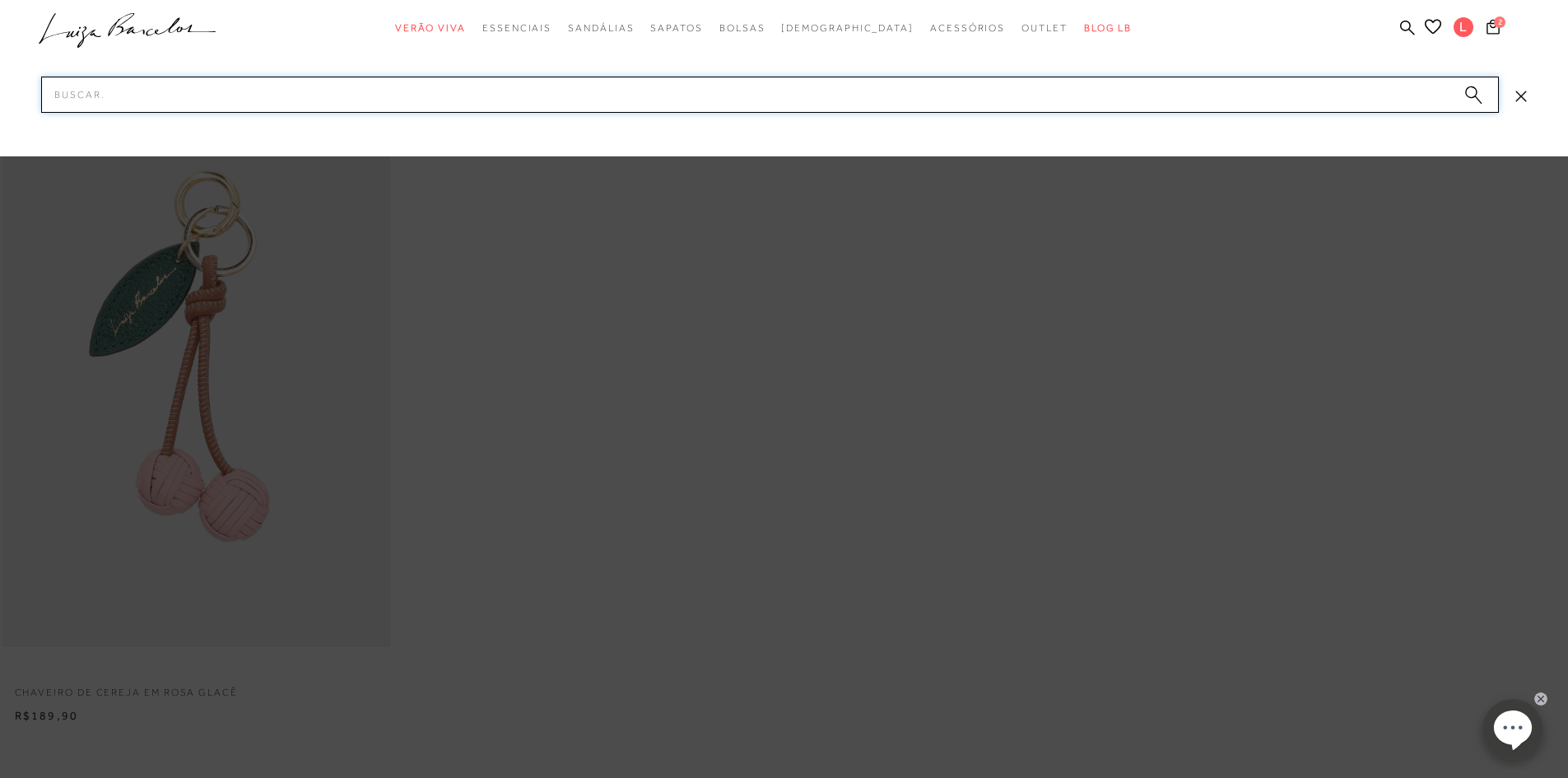
paste input "899903244"
drag, startPoint x: 1465, startPoint y: 82, endPoint x: 1473, endPoint y: 107, distance: 26.2
click at [1470, 97] on form "Pesquisar 899903244" at bounding box center [769, 95] width 1458 height 36
type input "899903244"
click at [1473, 107] on button "submit" at bounding box center [1473, 97] width 25 height 23
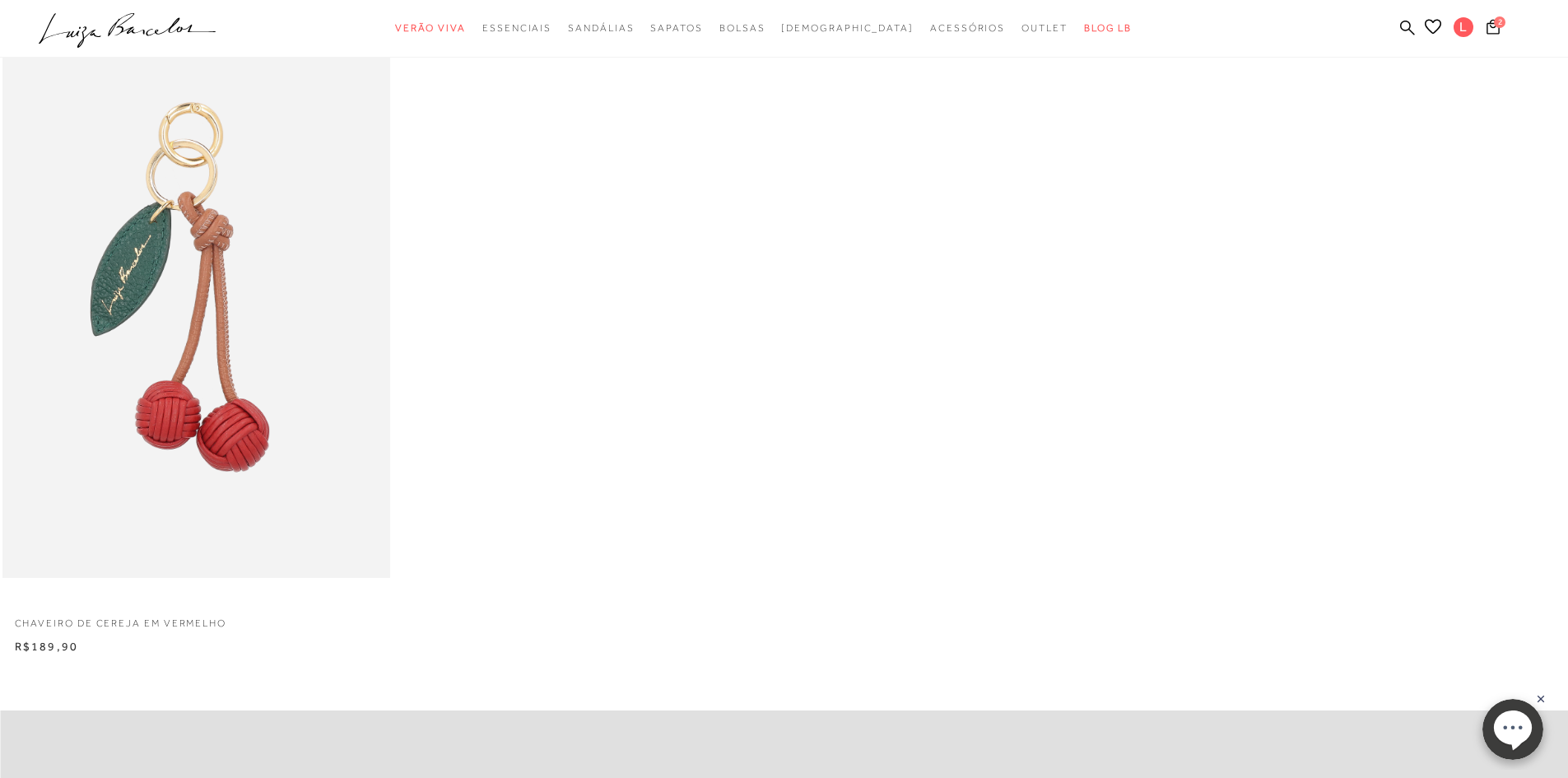
scroll to position [247, 0]
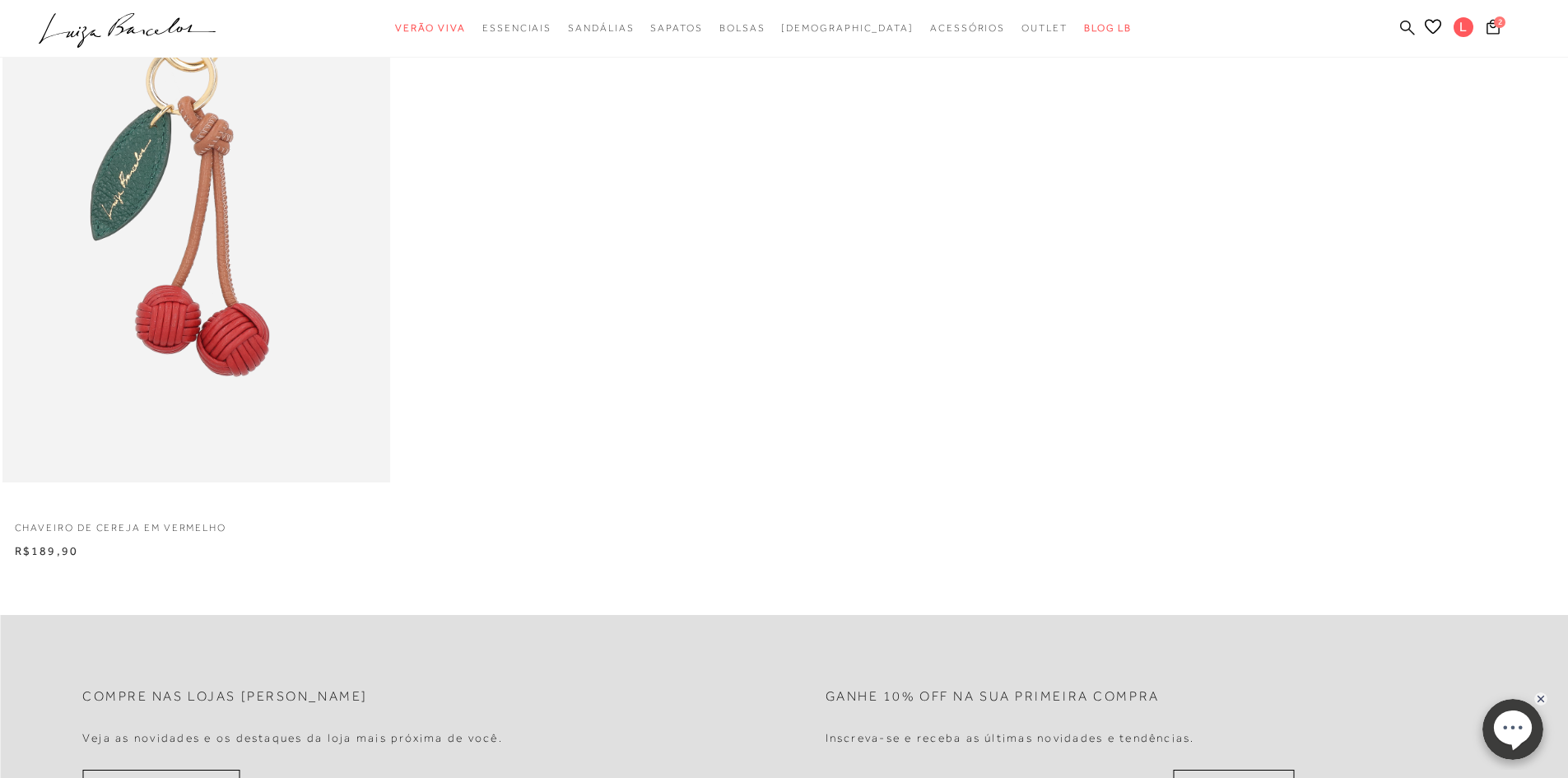
click at [1412, 25] on icon at bounding box center [1407, 27] width 15 height 15
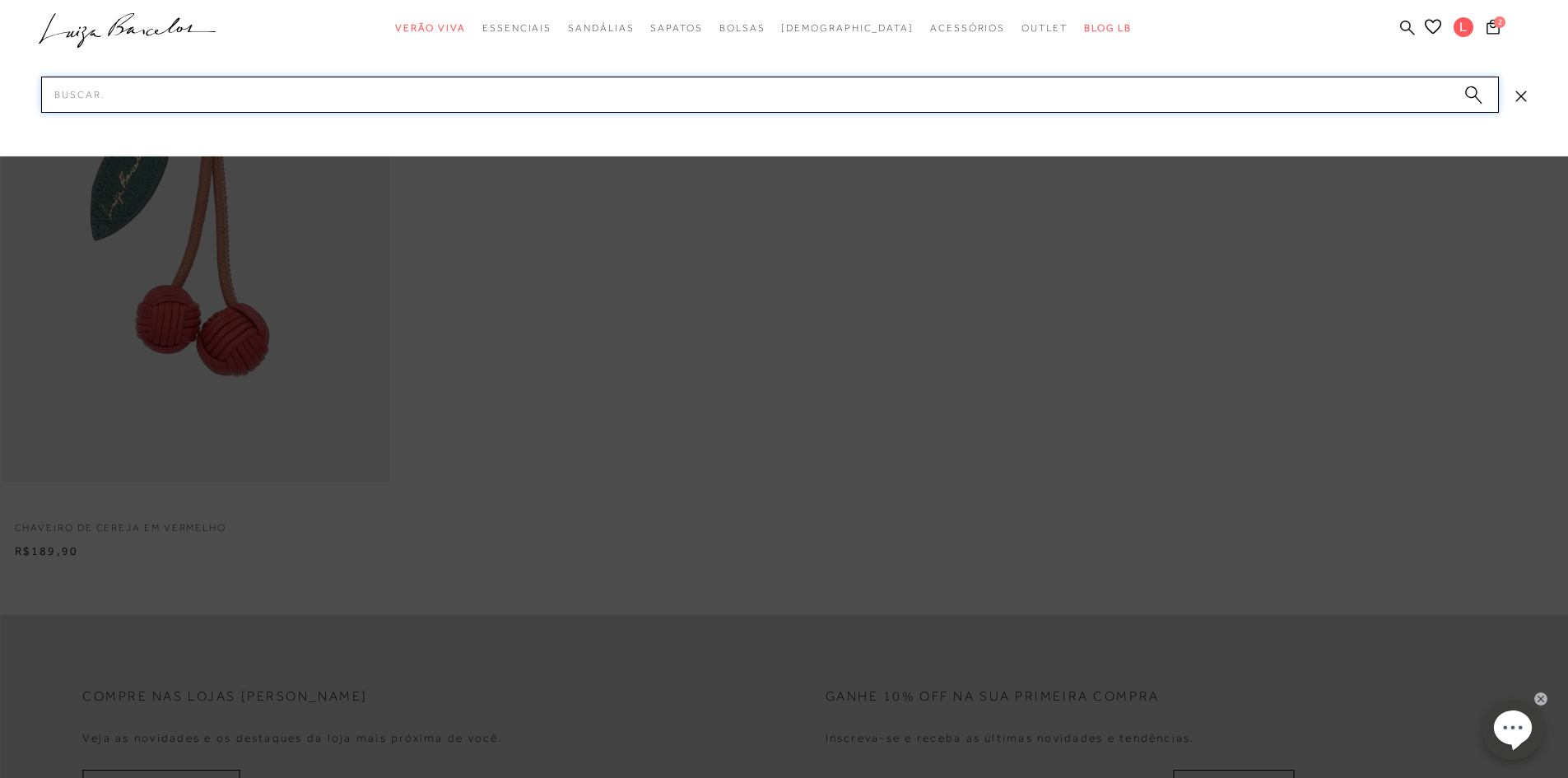
paste input "899903432"
type input "899903432"
click at [1481, 94] on icon "submit" at bounding box center [1473, 95] width 18 height 19
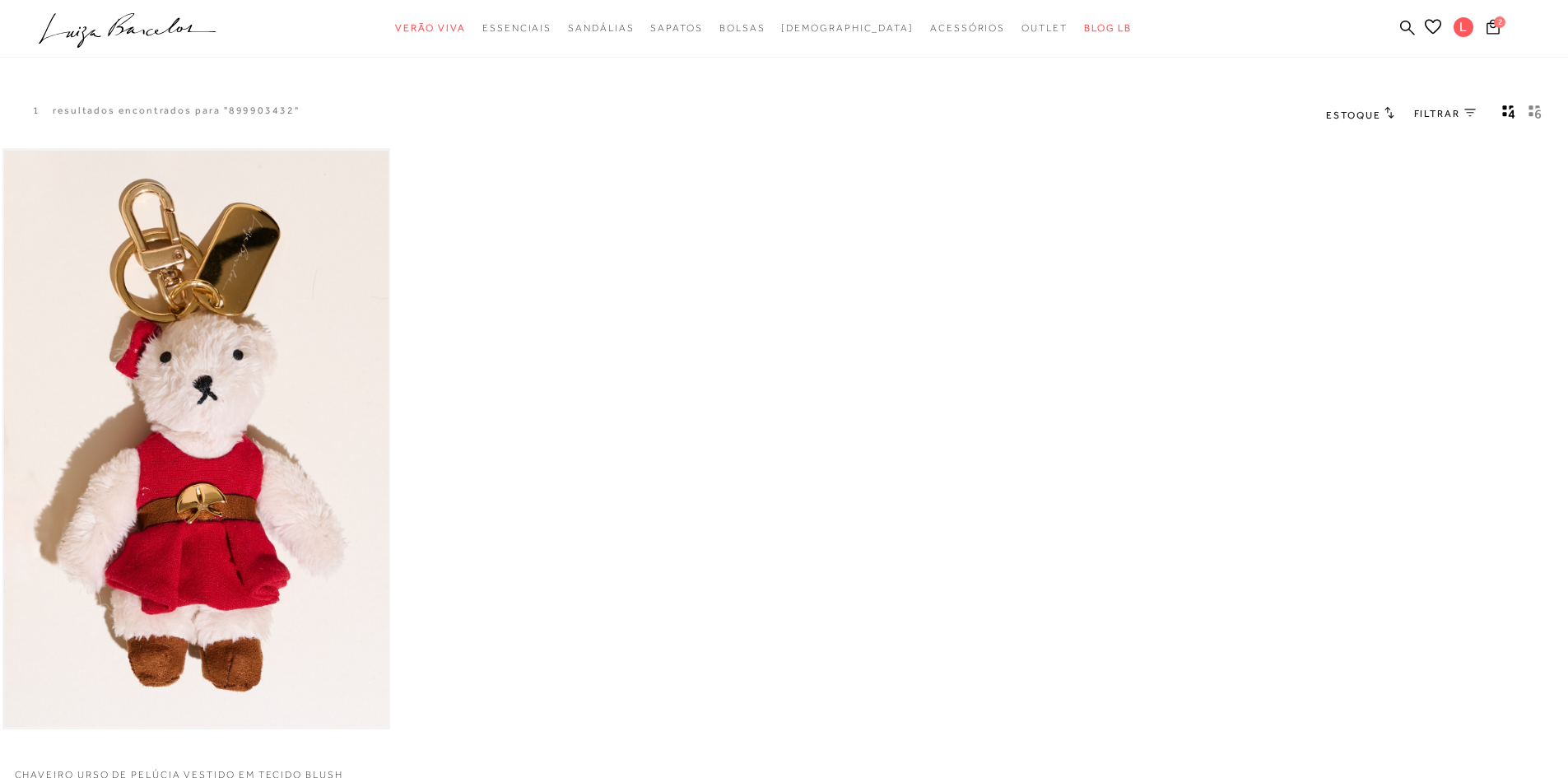
click at [1415, 27] on ul ".a{fill-rule:evenodd;} Verão Viva Em alta Favoritos das Influenciadoras Apostas…" at bounding box center [771, 28] width 1466 height 31
click at [1410, 25] on icon at bounding box center [1407, 26] width 15 height 15
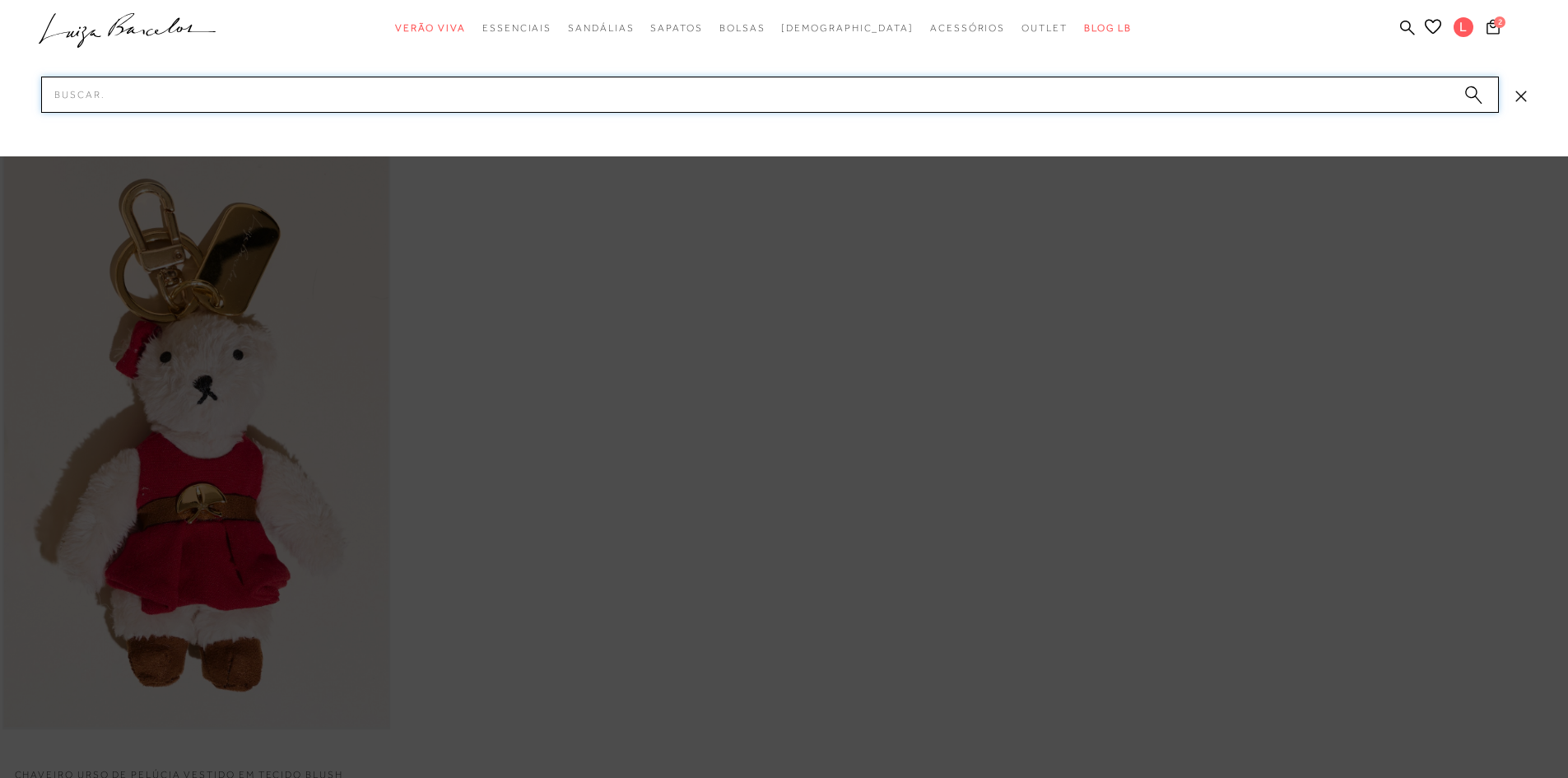
paste input "123502354"
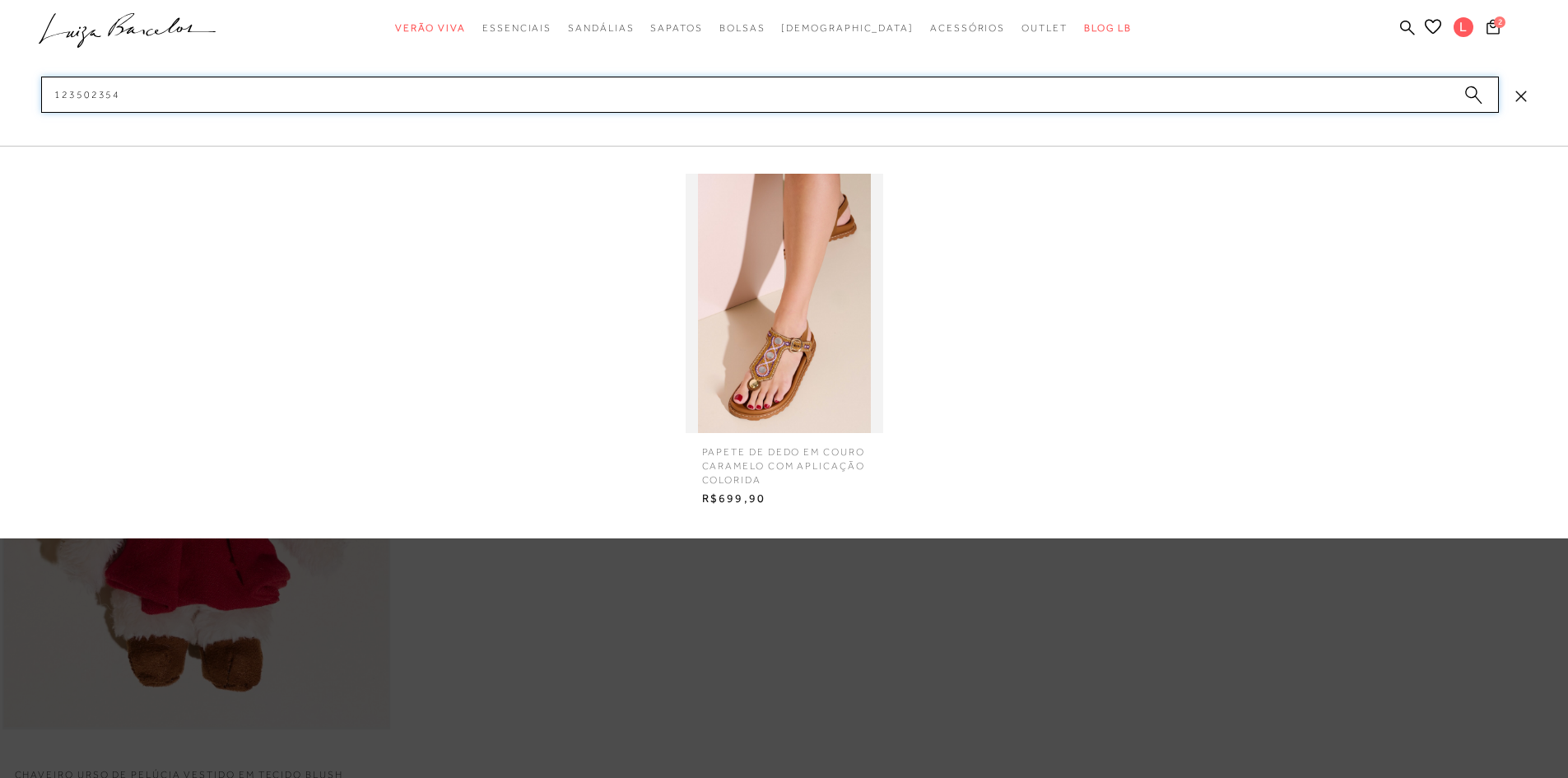
type input "123502354"
